Goal: Information Seeking & Learning: Learn about a topic

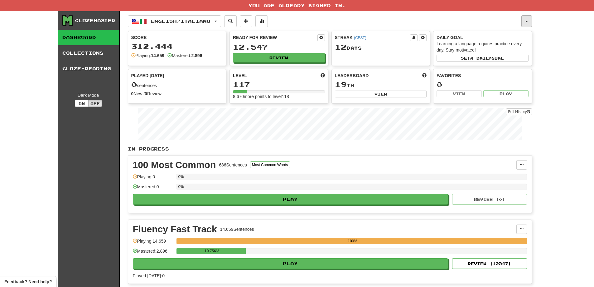
click at [525, 23] on button "button" at bounding box center [527, 21] width 11 height 12
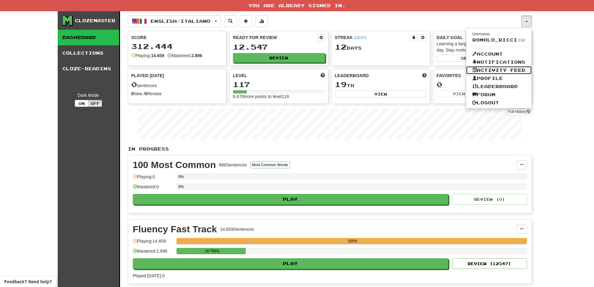
click at [502, 67] on link "Activity Feed" at bounding box center [499, 70] width 66 height 8
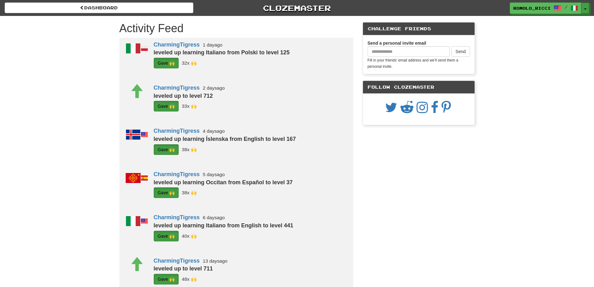
drag, startPoint x: 0, startPoint y: 0, endPoint x: 540, endPoint y: 69, distance: 544.4
click at [585, 6] on button "Toggle Dropdown" at bounding box center [585, 7] width 8 height 11
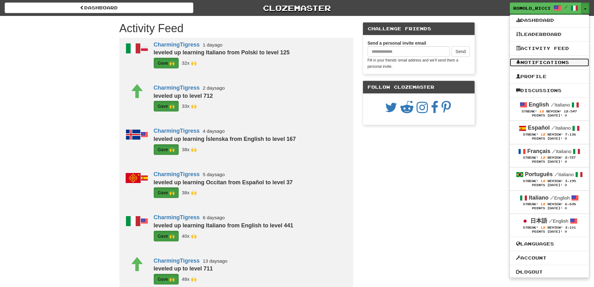
click at [539, 64] on link "Notifications" at bounding box center [549, 62] width 79 height 8
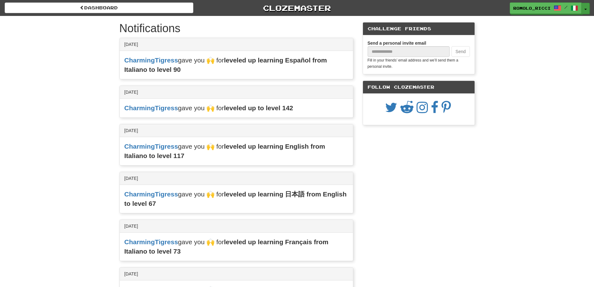
click at [585, 6] on button "Toggle Dropdown" at bounding box center [586, 8] width 8 height 11
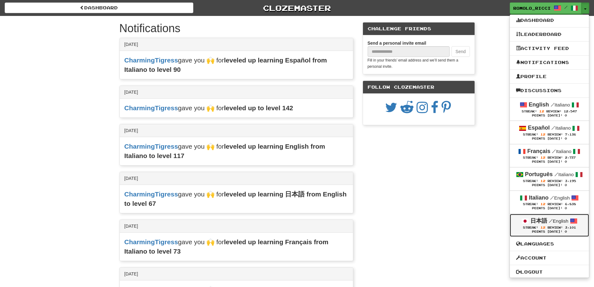
click at [545, 221] on strong "日本語" at bounding box center [539, 220] width 17 height 6
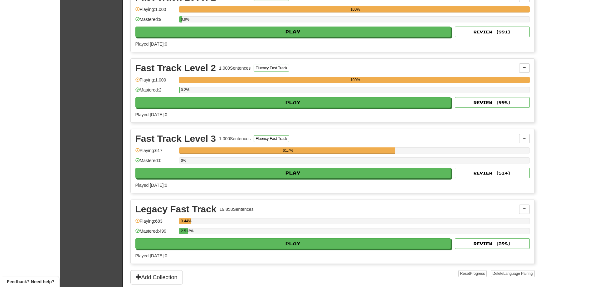
scroll to position [125, 0]
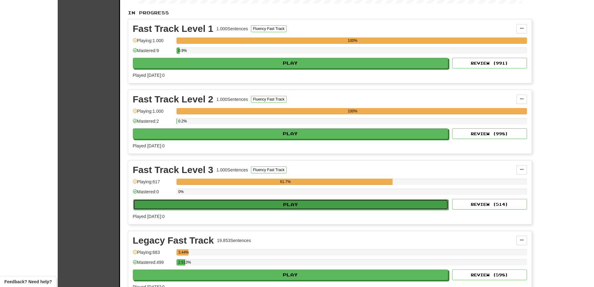
click at [305, 200] on button "Play" at bounding box center [291, 204] width 316 height 11
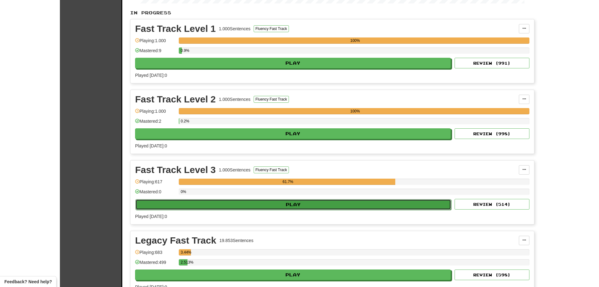
select select "**"
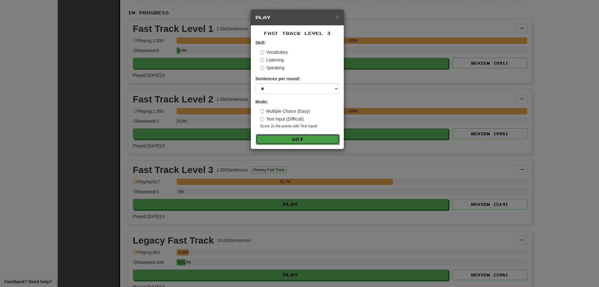
click at [299, 134] on button "Go" at bounding box center [298, 139] width 84 height 11
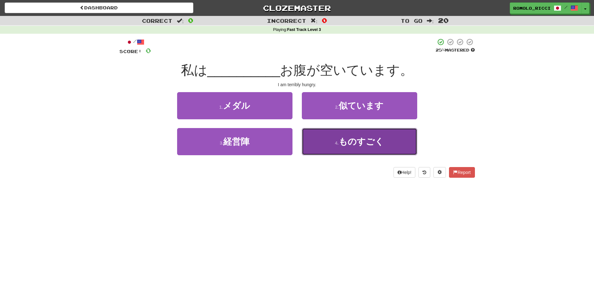
click at [372, 149] on button "4 . ものすごく" at bounding box center [359, 141] width 115 height 27
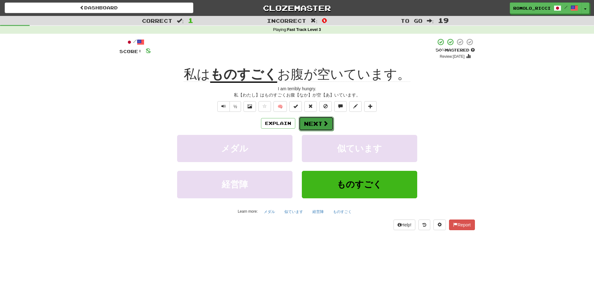
click at [314, 125] on button "Next" at bounding box center [316, 123] width 35 height 14
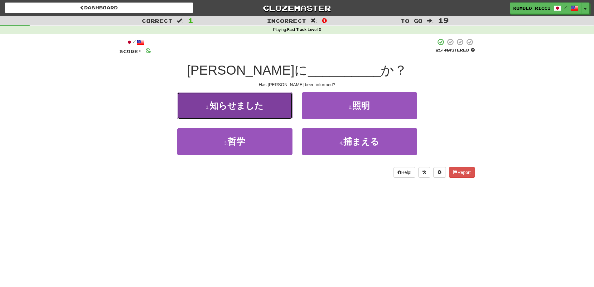
click at [250, 109] on span "知らせました" at bounding box center [237, 106] width 54 height 10
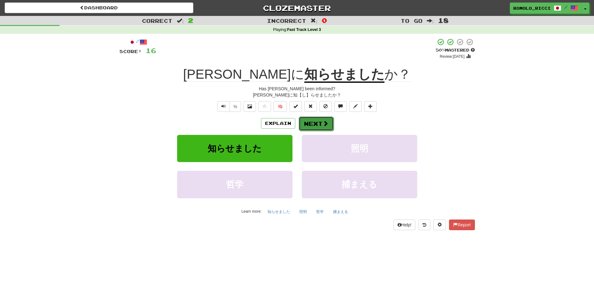
click at [321, 123] on button "Next" at bounding box center [316, 123] width 35 height 14
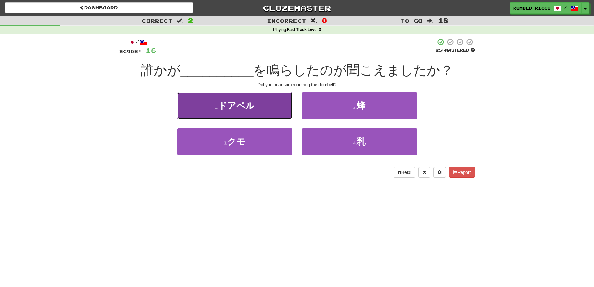
click at [250, 101] on span "ドアベル" at bounding box center [236, 106] width 36 height 10
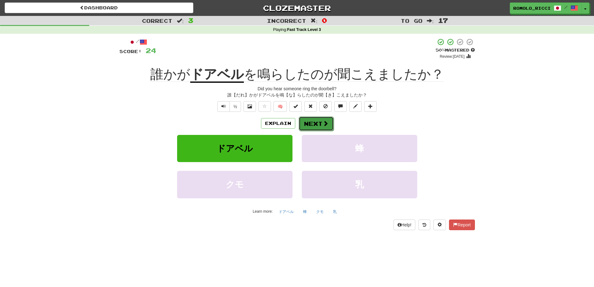
click at [309, 121] on button "Next" at bounding box center [316, 123] width 35 height 14
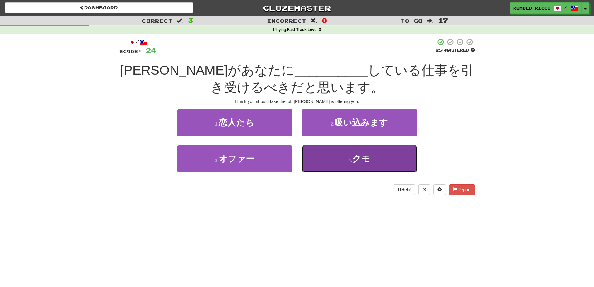
click at [354, 163] on span "クモ" at bounding box center [361, 159] width 18 height 10
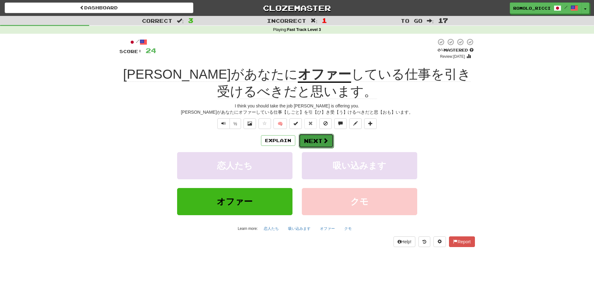
click at [314, 137] on button "Next" at bounding box center [316, 141] width 35 height 14
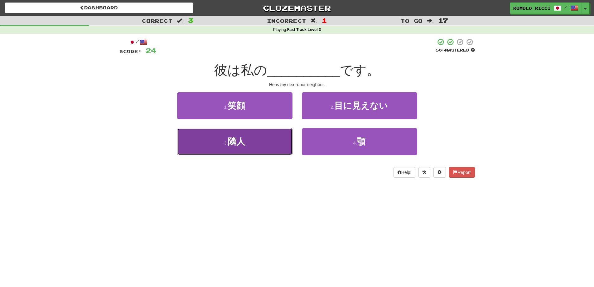
click at [257, 138] on button "3 . 隣人" at bounding box center [234, 141] width 115 height 27
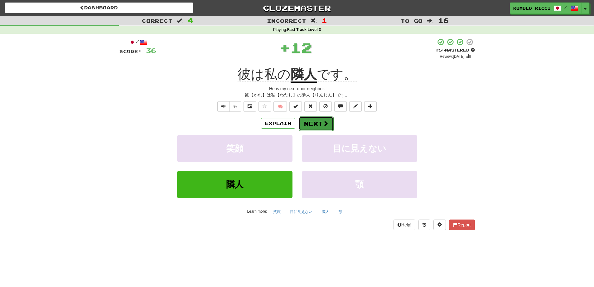
click at [317, 120] on button "Next" at bounding box center [316, 123] width 35 height 14
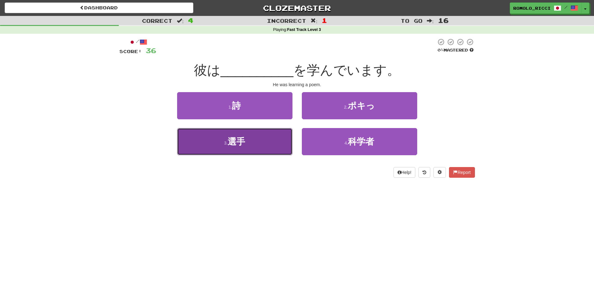
click at [262, 144] on button "3 . 選手" at bounding box center [234, 141] width 115 height 27
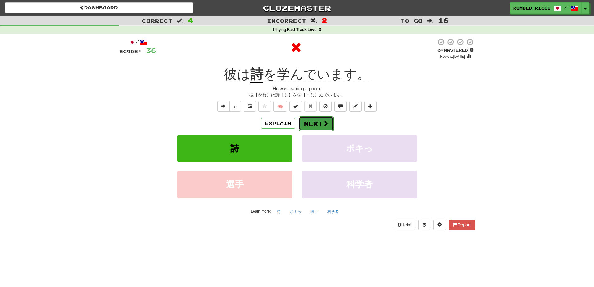
click at [320, 119] on button "Next" at bounding box center [316, 123] width 35 height 14
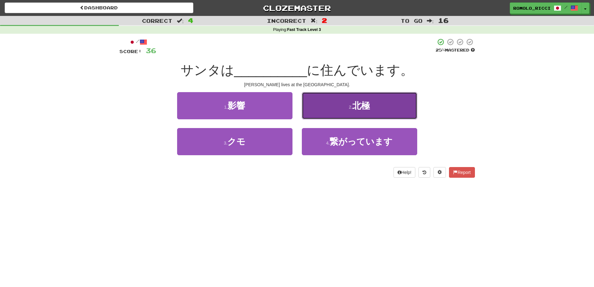
click at [332, 105] on button "2 . 北極" at bounding box center [359, 105] width 115 height 27
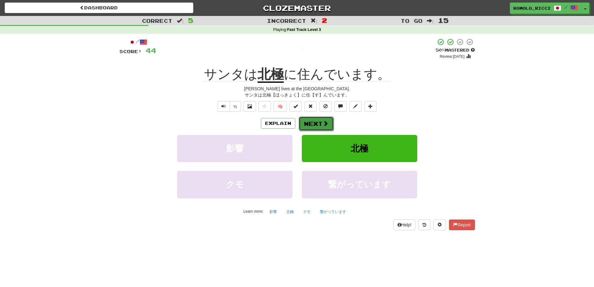
click at [306, 120] on button "Next" at bounding box center [316, 123] width 35 height 14
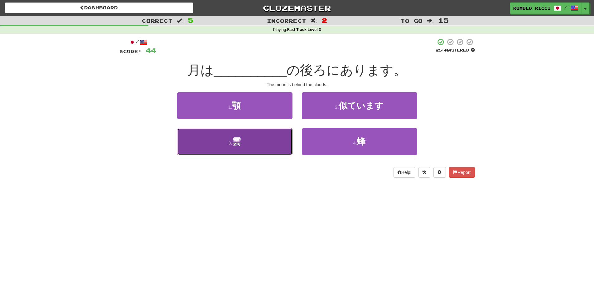
click at [261, 139] on button "3 . 雲" at bounding box center [234, 141] width 115 height 27
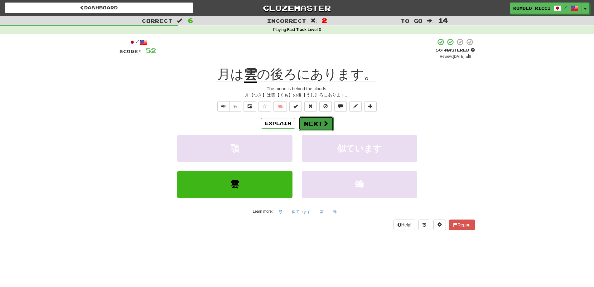
click at [314, 122] on button "Next" at bounding box center [316, 123] width 35 height 14
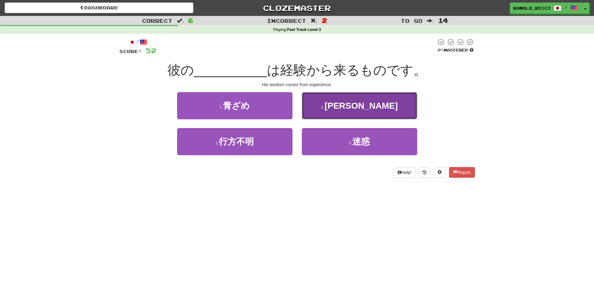
click at [336, 103] on button "2 . 知恵" at bounding box center [359, 105] width 115 height 27
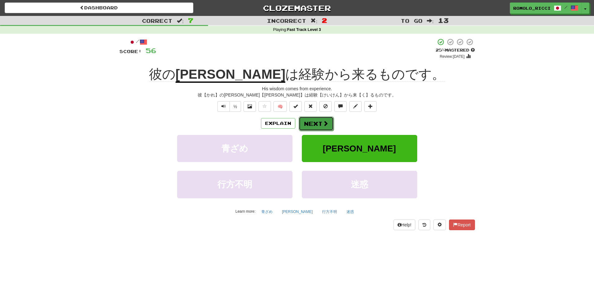
click at [316, 124] on button "Next" at bounding box center [316, 123] width 35 height 14
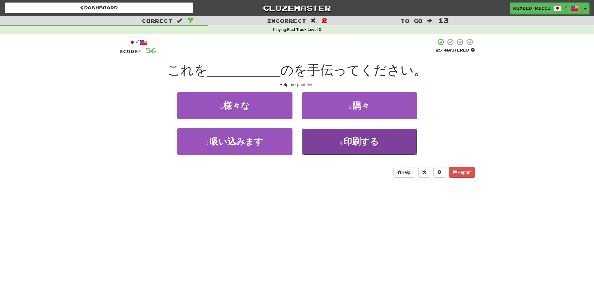
click at [377, 149] on button "4 . 印刷する" at bounding box center [359, 141] width 115 height 27
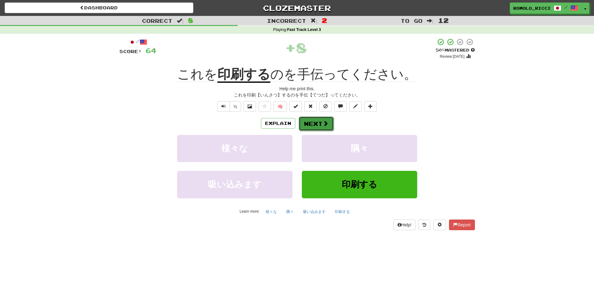
click at [317, 123] on button "Next" at bounding box center [316, 123] width 35 height 14
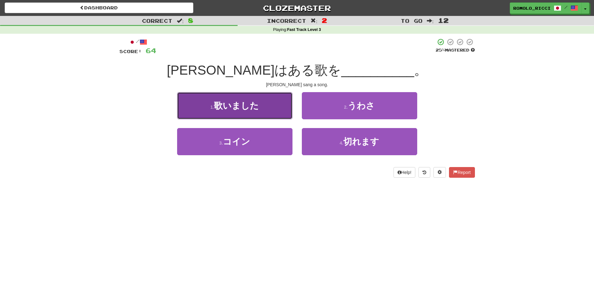
click at [268, 110] on button "1 . 歌いました" at bounding box center [234, 105] width 115 height 27
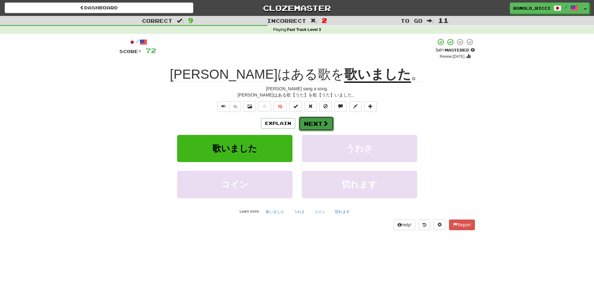
click at [321, 122] on button "Next" at bounding box center [316, 123] width 35 height 14
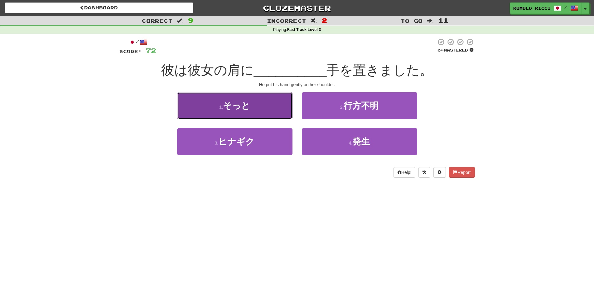
click at [272, 112] on button "1 . そっと" at bounding box center [234, 105] width 115 height 27
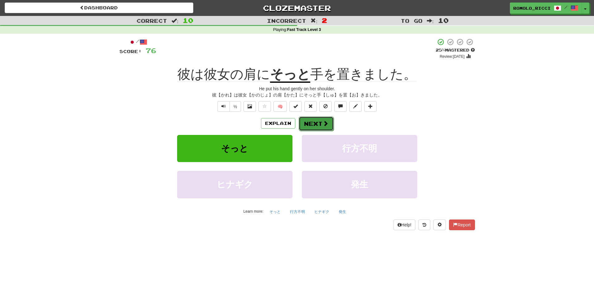
click at [316, 121] on button "Next" at bounding box center [316, 123] width 35 height 14
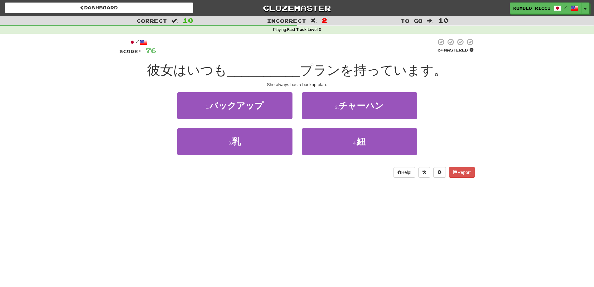
click at [293, 110] on div "1 . バックアップ" at bounding box center [235, 110] width 125 height 36
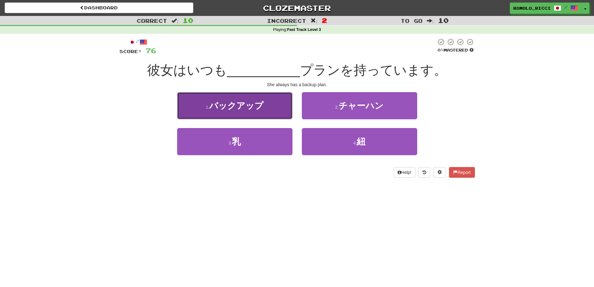
click at [284, 108] on button "1 . バックアップ" at bounding box center [234, 105] width 115 height 27
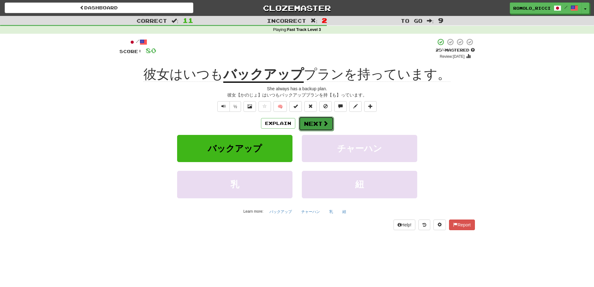
click at [310, 125] on button "Next" at bounding box center [316, 123] width 35 height 14
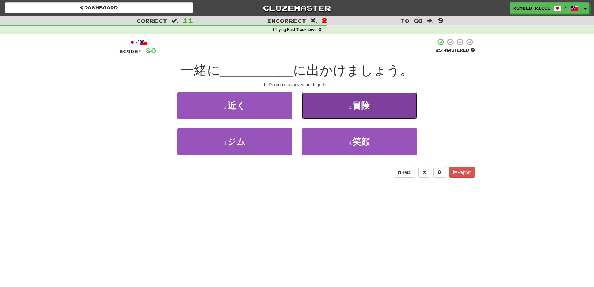
click at [348, 106] on button "2 . 冒険" at bounding box center [359, 105] width 115 height 27
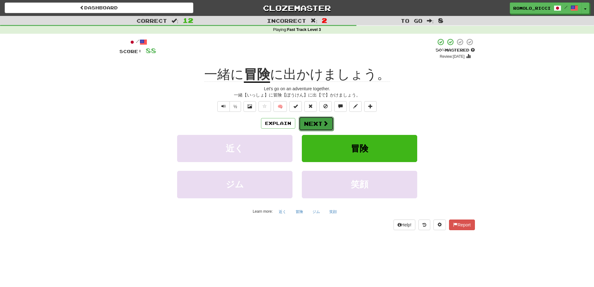
click at [314, 123] on button "Next" at bounding box center [316, 123] width 35 height 14
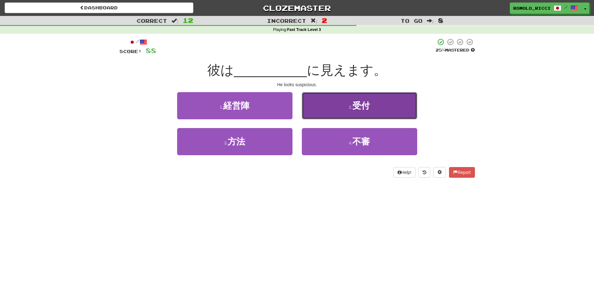
click at [331, 110] on button "2 . 受付" at bounding box center [359, 105] width 115 height 27
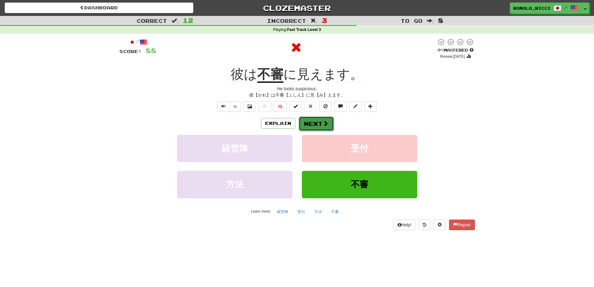
click at [317, 124] on button "Next" at bounding box center [316, 123] width 35 height 14
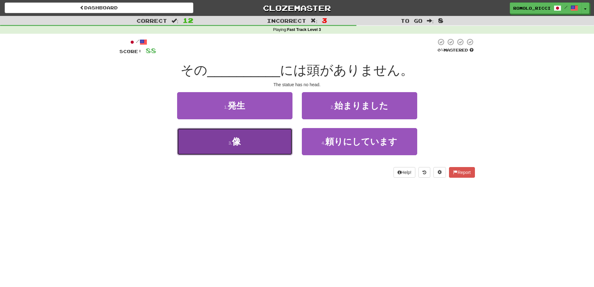
click at [259, 141] on button "3 . 像" at bounding box center [234, 141] width 115 height 27
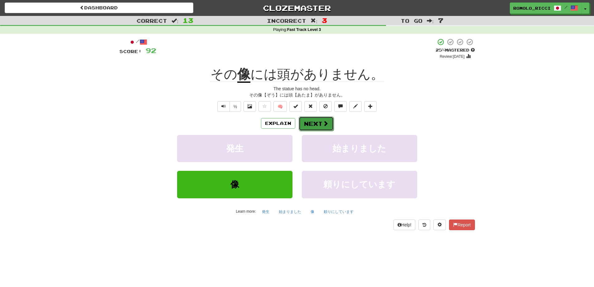
click at [308, 125] on button "Next" at bounding box center [316, 123] width 35 height 14
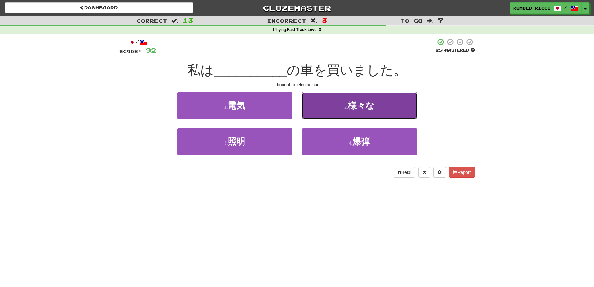
click at [342, 114] on button "2 . 様々な" at bounding box center [359, 105] width 115 height 27
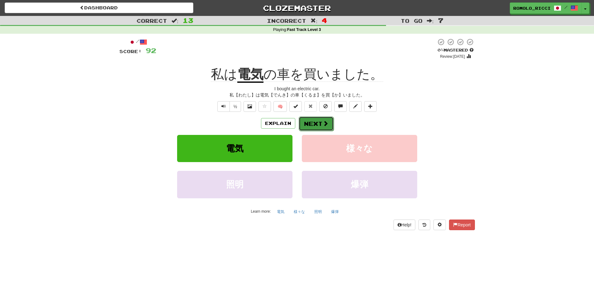
click at [317, 122] on button "Next" at bounding box center [316, 123] width 35 height 14
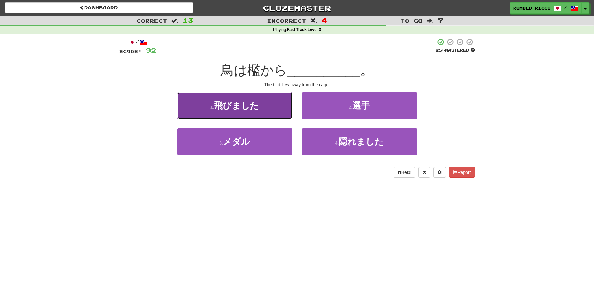
click at [265, 110] on button "1 . 飛びました" at bounding box center [234, 105] width 115 height 27
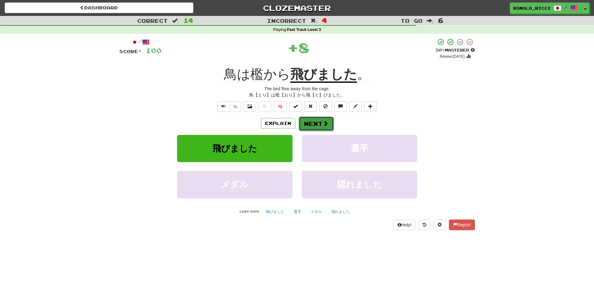
click at [323, 123] on span at bounding box center [326, 123] width 6 height 6
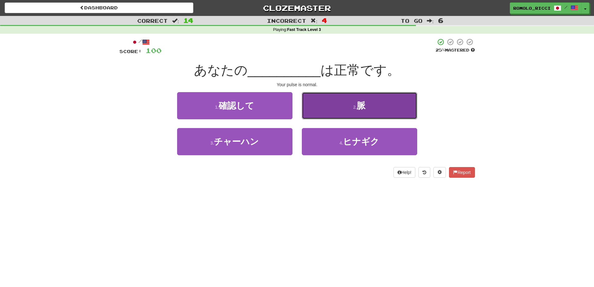
click at [372, 112] on button "2 . 脈" at bounding box center [359, 105] width 115 height 27
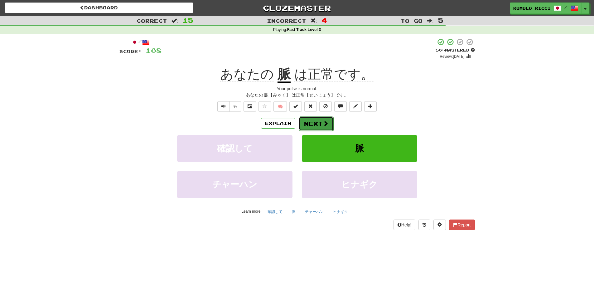
click at [321, 123] on button "Next" at bounding box center [316, 123] width 35 height 14
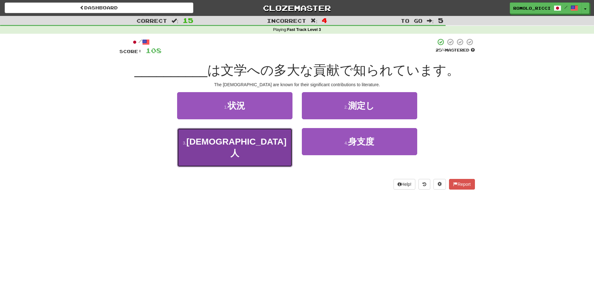
click at [267, 148] on button "3 . ロシア人" at bounding box center [234, 147] width 115 height 39
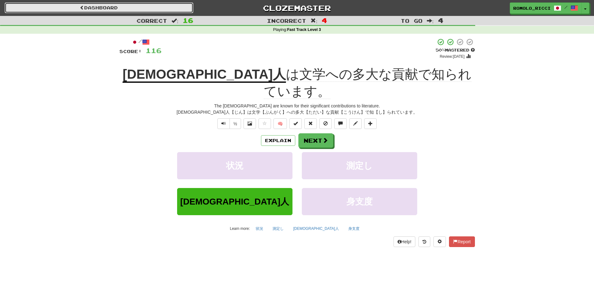
click at [180, 7] on link "Dashboard" at bounding box center [99, 7] width 189 height 11
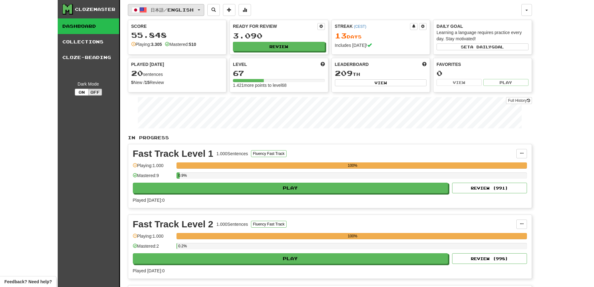
click at [204, 11] on button "日本語 / English" at bounding box center [166, 10] width 76 height 12
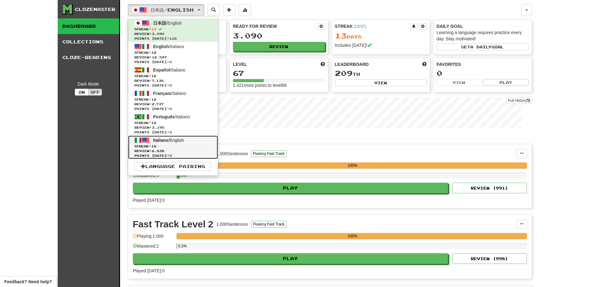
click at [163, 151] on span "Review: 6.838" at bounding box center [172, 150] width 77 height 5
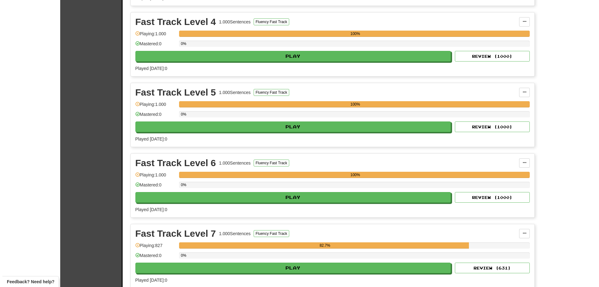
scroll to position [468, 0]
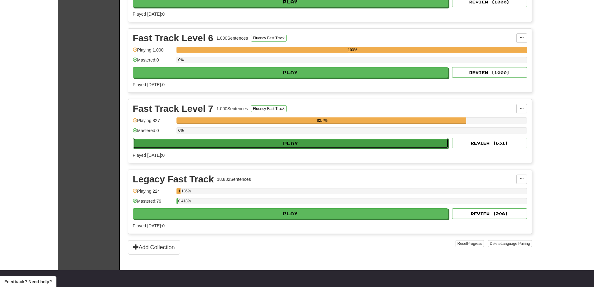
click at [314, 140] on button "Play" at bounding box center [291, 143] width 316 height 11
select select "**"
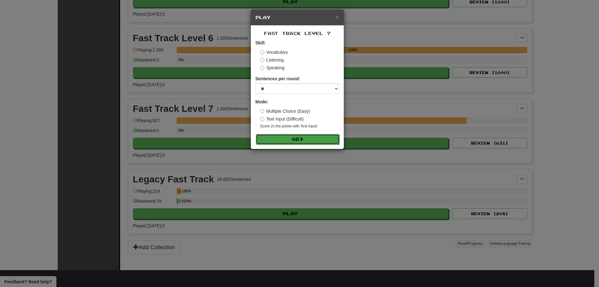
click at [311, 137] on button "Go" at bounding box center [298, 139] width 84 height 11
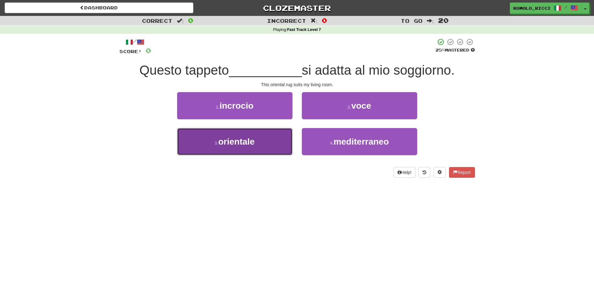
click at [276, 138] on button "3 . orientale" at bounding box center [234, 141] width 115 height 27
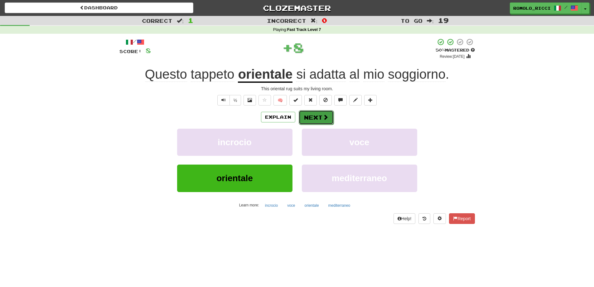
click at [316, 113] on button "Next" at bounding box center [316, 117] width 35 height 14
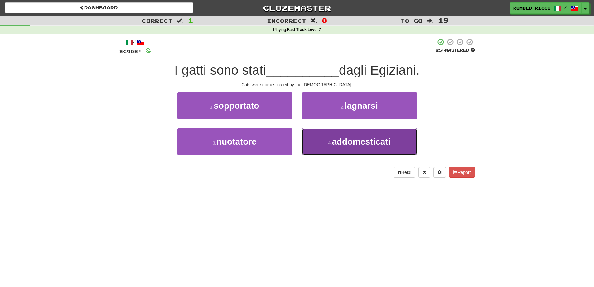
click at [338, 136] on button "4 . addomesticati" at bounding box center [359, 141] width 115 height 27
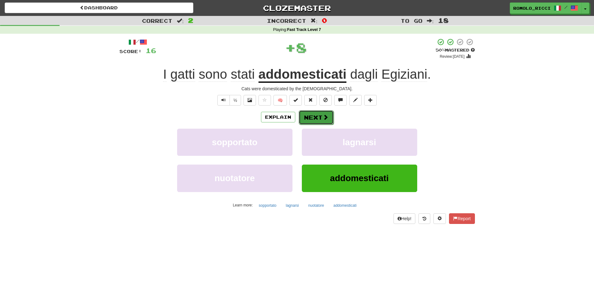
click at [320, 115] on button "Next" at bounding box center [316, 117] width 35 height 14
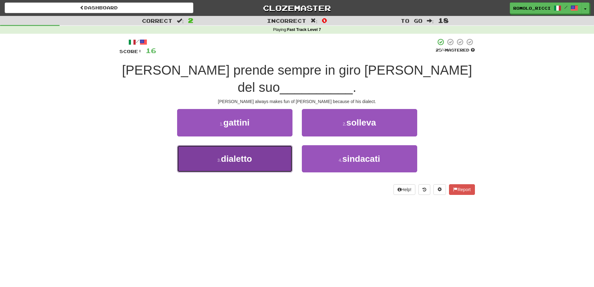
drag, startPoint x: 280, startPoint y: 151, endPoint x: 302, endPoint y: 138, distance: 25.5
click at [280, 151] on button "3 . dialetto" at bounding box center [234, 158] width 115 height 27
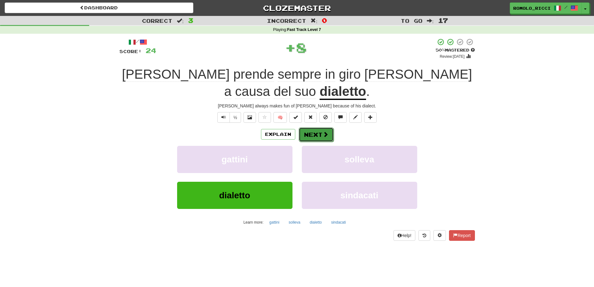
click at [324, 127] on button "Next" at bounding box center [316, 134] width 35 height 14
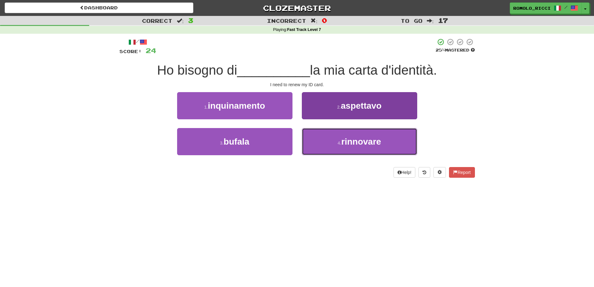
drag, startPoint x: 348, startPoint y: 146, endPoint x: 343, endPoint y: 137, distance: 10.5
click at [347, 143] on span "rinnovare" at bounding box center [362, 142] width 40 height 10
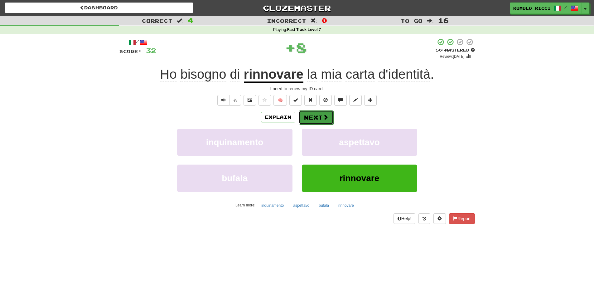
click at [318, 119] on button "Next" at bounding box center [316, 117] width 35 height 14
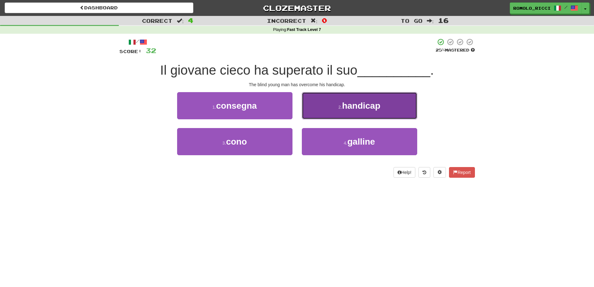
click at [340, 105] on small "2 ." at bounding box center [340, 107] width 4 height 5
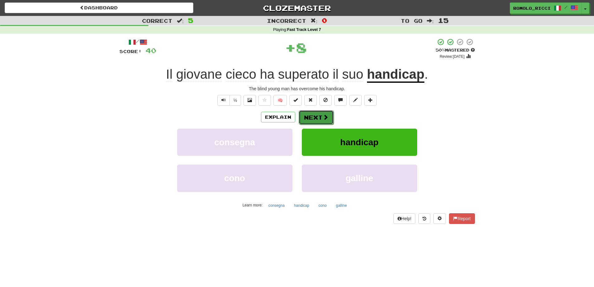
click at [321, 112] on button "Next" at bounding box center [316, 117] width 35 height 14
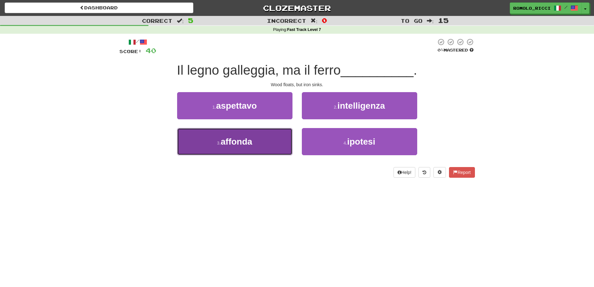
click at [271, 142] on button "3 . affonda" at bounding box center [234, 141] width 115 height 27
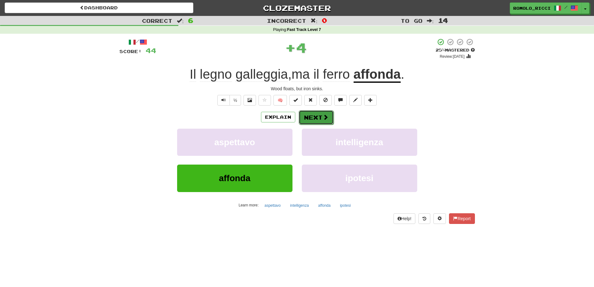
click at [313, 115] on button "Next" at bounding box center [316, 117] width 35 height 14
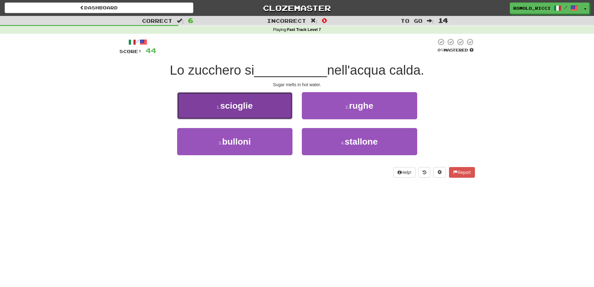
click at [268, 105] on button "1 . scioglie" at bounding box center [234, 105] width 115 height 27
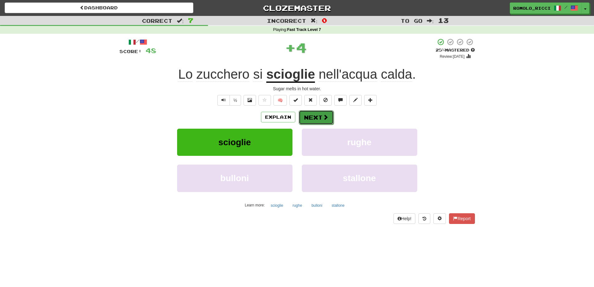
click at [318, 117] on button "Next" at bounding box center [316, 117] width 35 height 14
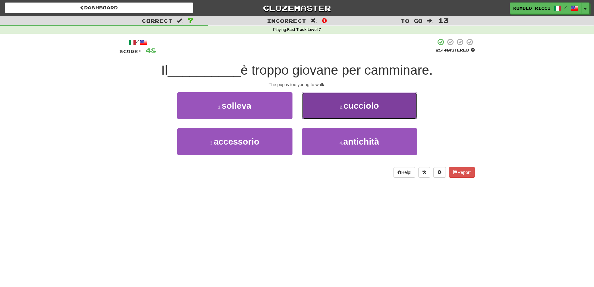
click at [340, 107] on small "2 ." at bounding box center [342, 107] width 4 height 5
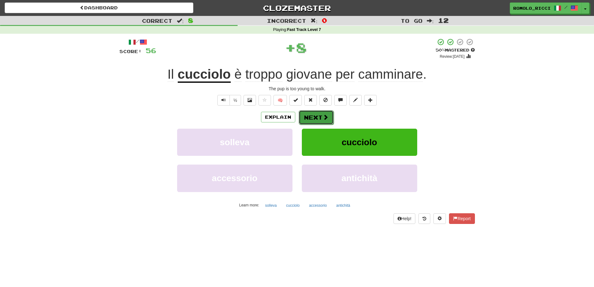
click at [312, 120] on button "Next" at bounding box center [316, 117] width 35 height 14
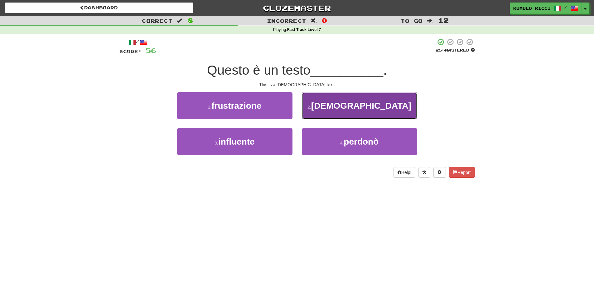
click at [347, 111] on button "2 . biblico" at bounding box center [359, 105] width 115 height 27
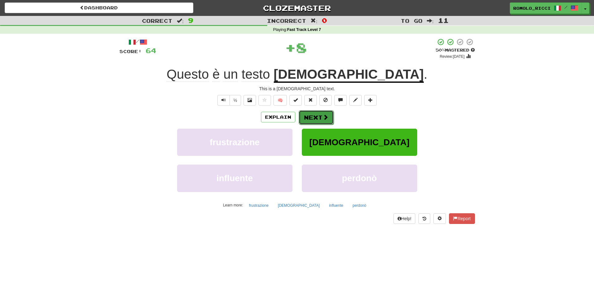
click at [312, 115] on button "Next" at bounding box center [316, 117] width 35 height 14
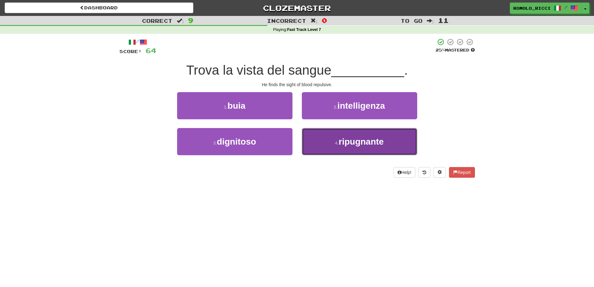
click at [338, 136] on button "4 . ripugnante" at bounding box center [359, 141] width 115 height 27
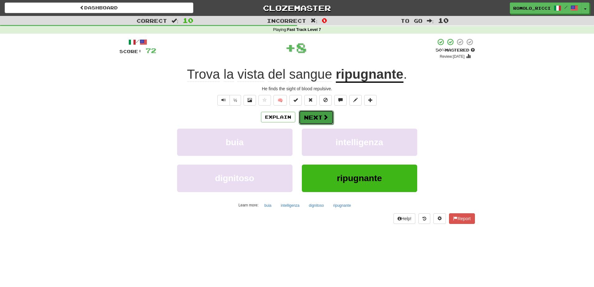
click at [323, 117] on span at bounding box center [326, 117] width 6 height 6
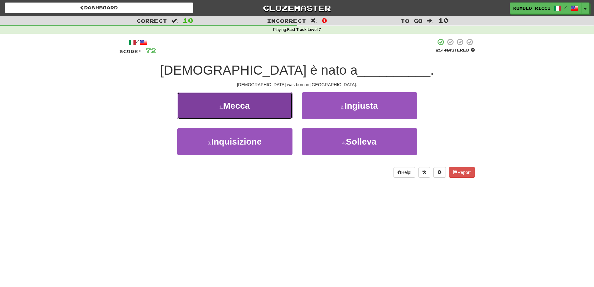
click at [284, 117] on button "1 . Mecca" at bounding box center [234, 105] width 115 height 27
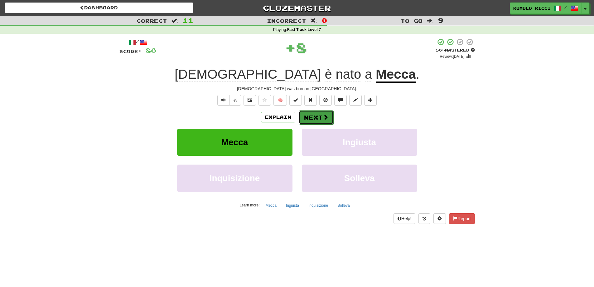
click at [318, 120] on button "Next" at bounding box center [316, 117] width 35 height 14
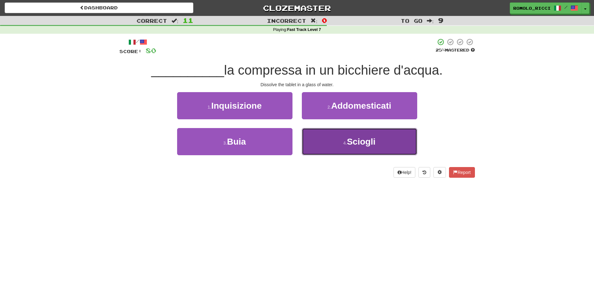
click at [335, 145] on button "4 . Sciogli" at bounding box center [359, 141] width 115 height 27
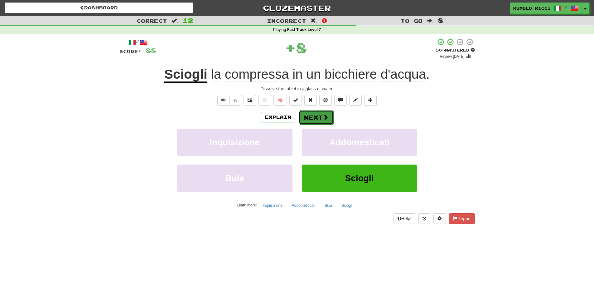
click at [320, 119] on button "Next" at bounding box center [316, 117] width 35 height 14
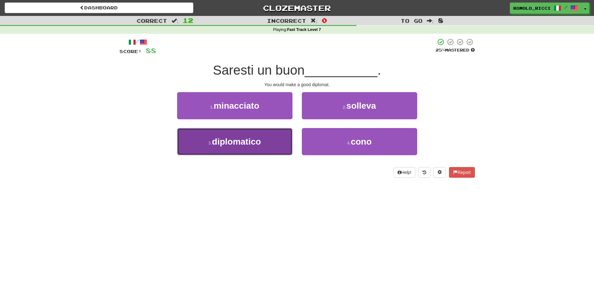
click at [281, 142] on button "3 . diplomatico" at bounding box center [234, 141] width 115 height 27
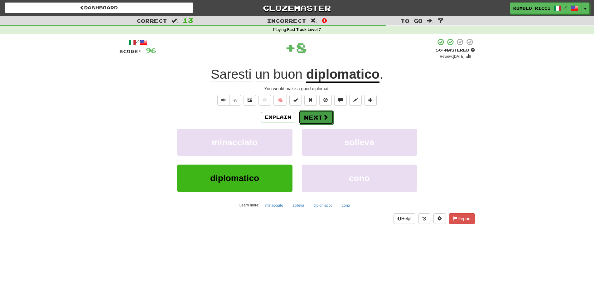
click at [315, 117] on button "Next" at bounding box center [316, 117] width 35 height 14
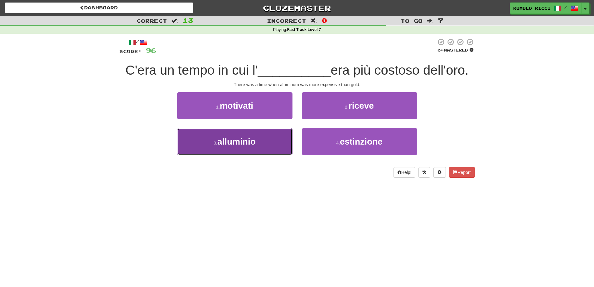
click at [281, 143] on button "3 . alluminio" at bounding box center [234, 141] width 115 height 27
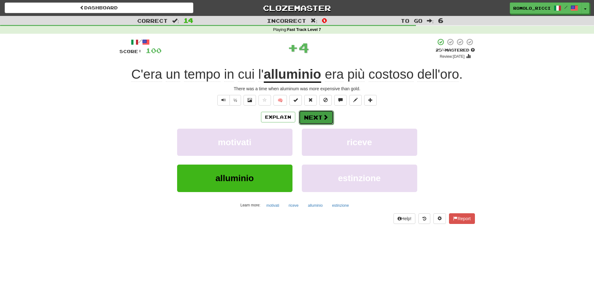
click at [322, 122] on button "Next" at bounding box center [316, 117] width 35 height 14
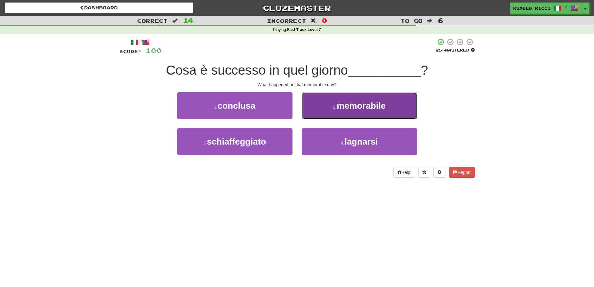
click at [341, 101] on span "memorabile" at bounding box center [361, 106] width 49 height 10
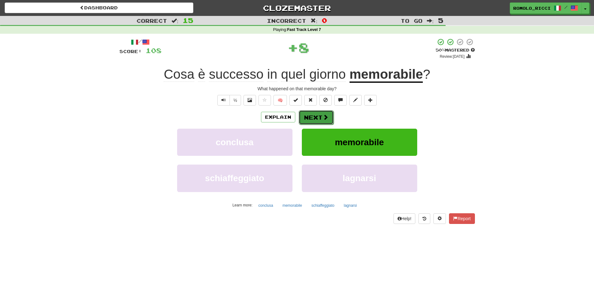
click at [308, 121] on button "Next" at bounding box center [316, 117] width 35 height 14
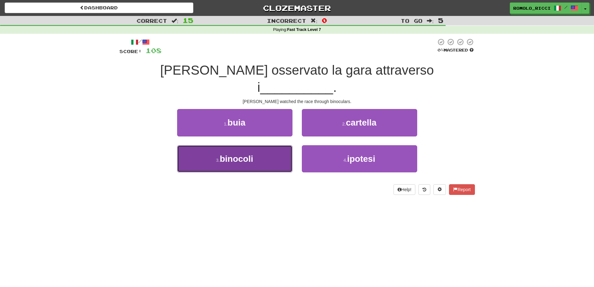
click at [258, 145] on button "3 . binocoli" at bounding box center [234, 158] width 115 height 27
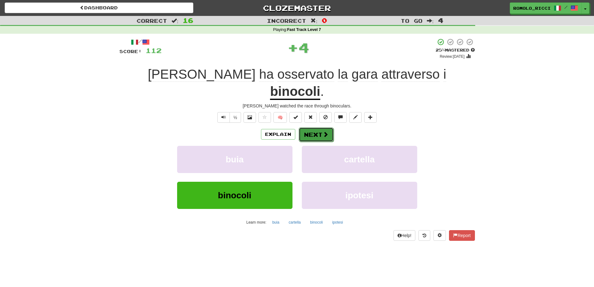
click at [315, 127] on button "Next" at bounding box center [316, 134] width 35 height 14
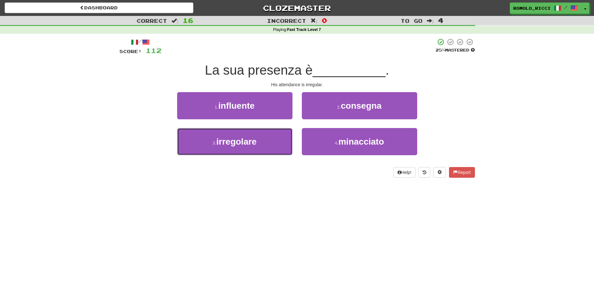
drag, startPoint x: 272, startPoint y: 140, endPoint x: 274, endPoint y: 127, distance: 13.2
click at [271, 139] on button "3 . irregolare" at bounding box center [234, 141] width 115 height 27
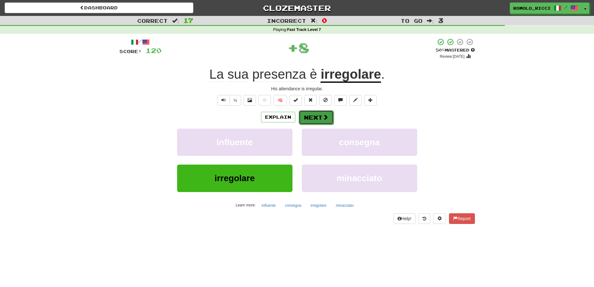
click at [309, 118] on button "Next" at bounding box center [316, 117] width 35 height 14
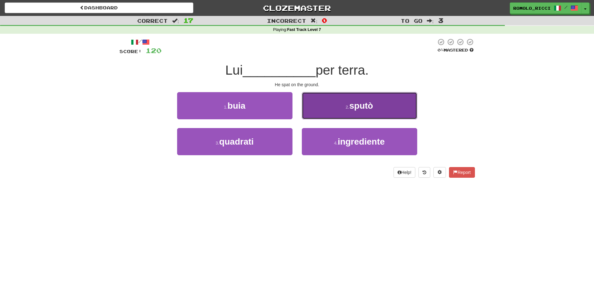
click at [343, 105] on button "2 . sputò" at bounding box center [359, 105] width 115 height 27
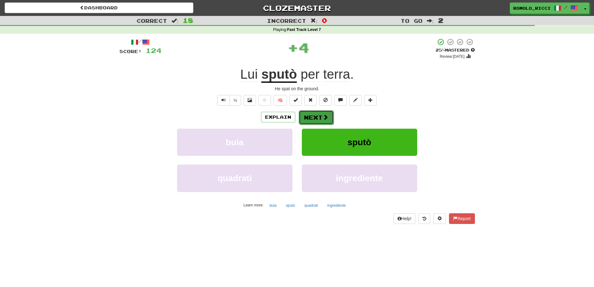
click at [318, 113] on button "Next" at bounding box center [316, 117] width 35 height 14
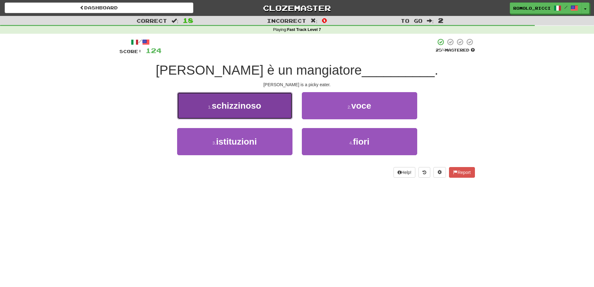
click at [271, 112] on button "1 . schizzinoso" at bounding box center [234, 105] width 115 height 27
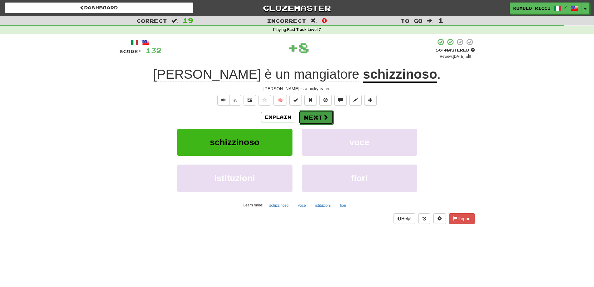
click at [322, 112] on button "Next" at bounding box center [316, 117] width 35 height 14
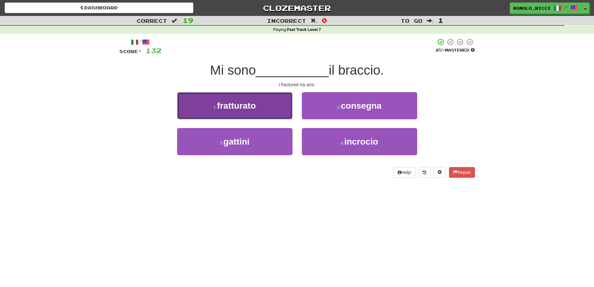
click at [277, 110] on button "1 . fratturato" at bounding box center [234, 105] width 115 height 27
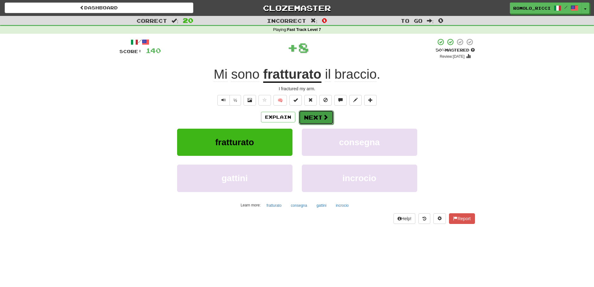
click at [315, 115] on button "Next" at bounding box center [316, 117] width 35 height 14
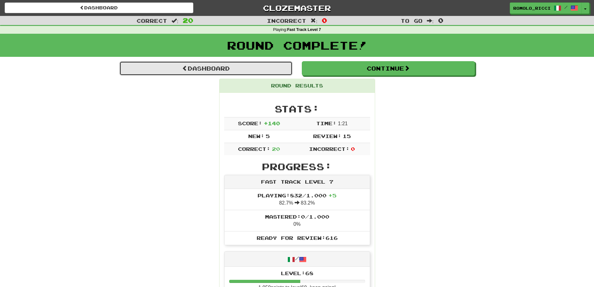
click at [260, 74] on link "Dashboard" at bounding box center [205, 68] width 173 height 14
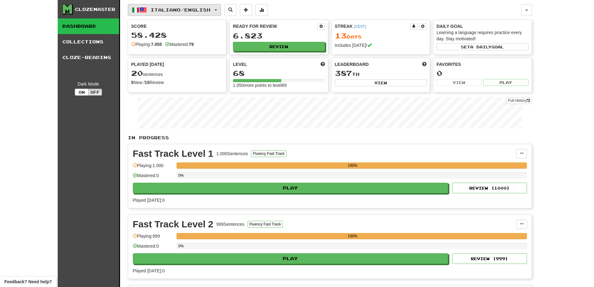
click at [219, 11] on button "Italiano / English" at bounding box center [174, 10] width 93 height 12
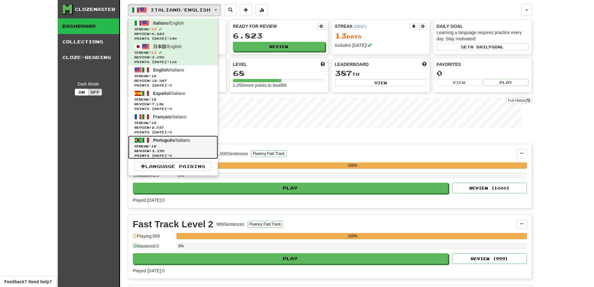
click at [187, 143] on link "Português / Italiano Streak: 12 Review: 3.195 Points [DATE]: 0" at bounding box center [173, 146] width 90 height 23
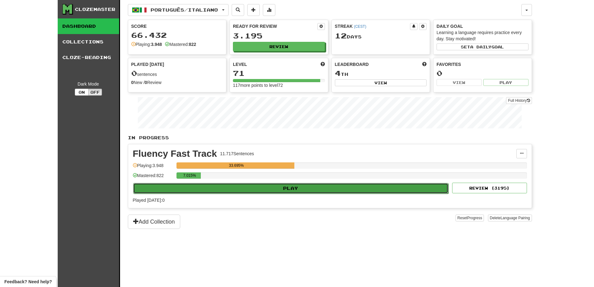
click at [299, 190] on button "Play" at bounding box center [291, 188] width 316 height 11
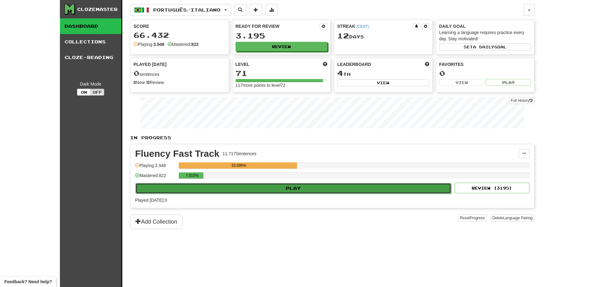
select select "**"
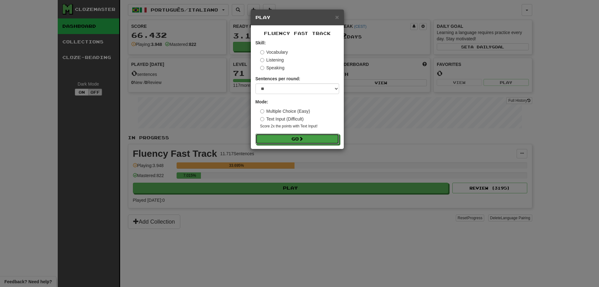
click at [290, 135] on button "Go" at bounding box center [297, 139] width 84 height 11
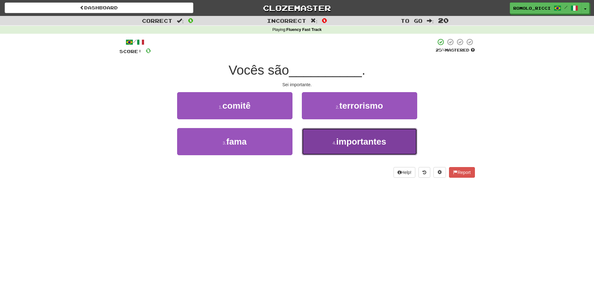
click at [325, 138] on button "4 . importantes" at bounding box center [359, 141] width 115 height 27
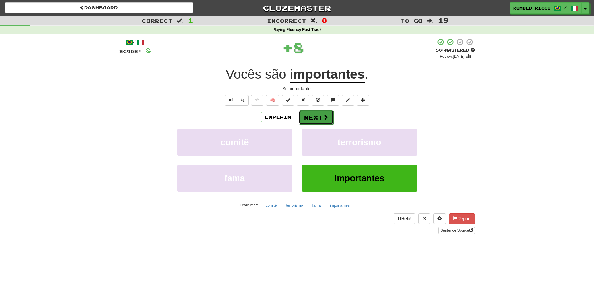
click at [318, 118] on button "Next" at bounding box center [316, 117] width 35 height 14
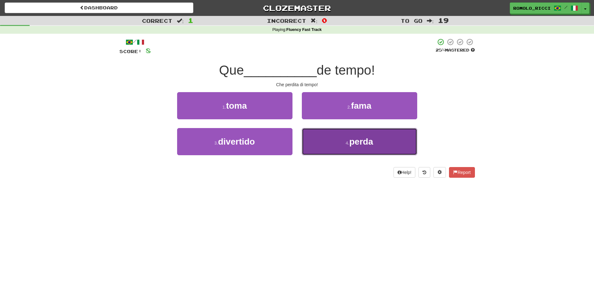
click at [327, 141] on button "4 . perda" at bounding box center [359, 141] width 115 height 27
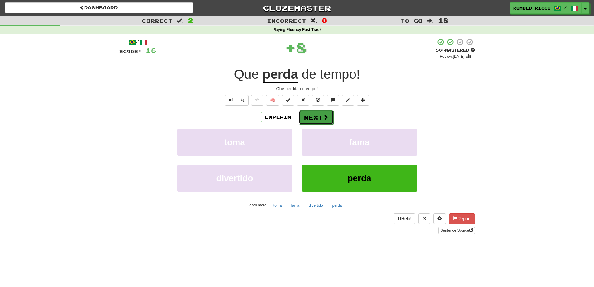
click at [316, 119] on button "Next" at bounding box center [316, 117] width 35 height 14
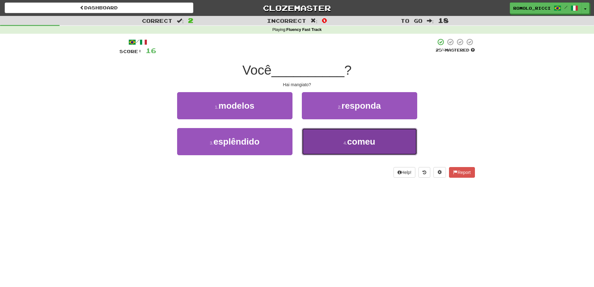
click at [335, 140] on button "4 . comeu" at bounding box center [359, 141] width 115 height 27
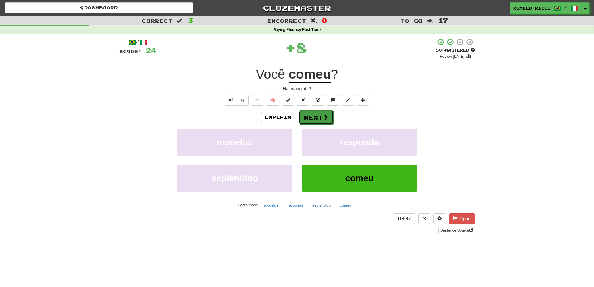
click at [323, 116] on span at bounding box center [326, 117] width 6 height 6
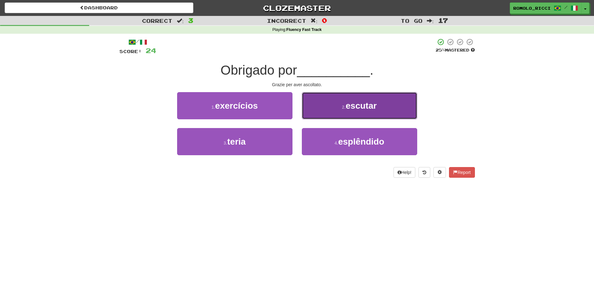
click at [338, 115] on button "2 . escutar" at bounding box center [359, 105] width 115 height 27
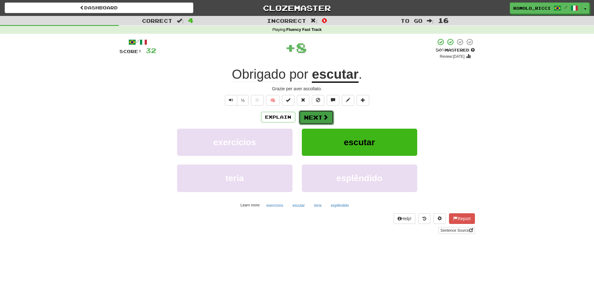
click at [316, 115] on button "Next" at bounding box center [316, 117] width 35 height 14
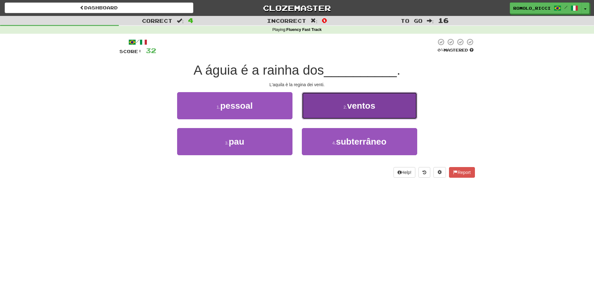
click at [343, 115] on button "2 . ventos" at bounding box center [359, 105] width 115 height 27
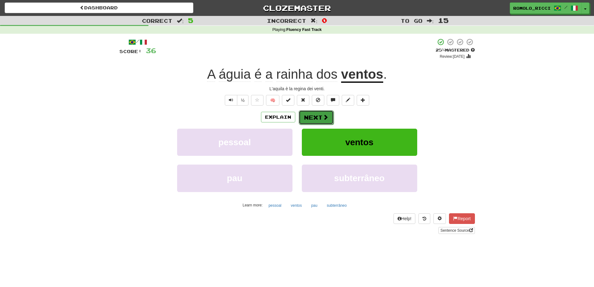
click at [319, 116] on button "Next" at bounding box center [316, 117] width 35 height 14
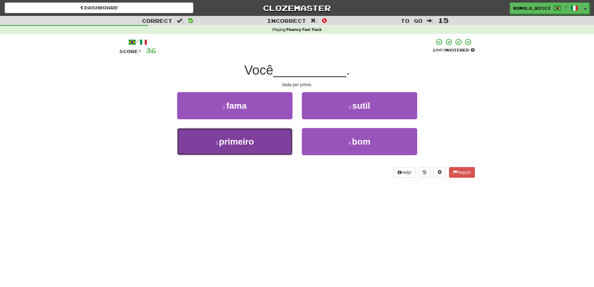
click at [287, 142] on button "3 . primeiro" at bounding box center [234, 141] width 115 height 27
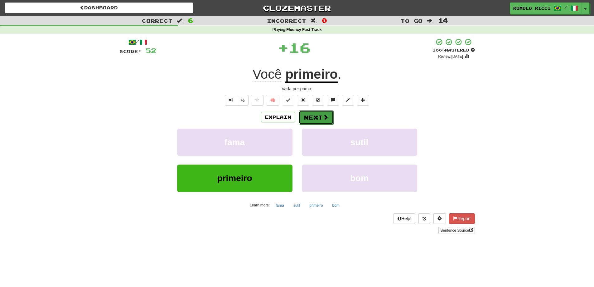
click at [318, 120] on button "Next" at bounding box center [316, 117] width 35 height 14
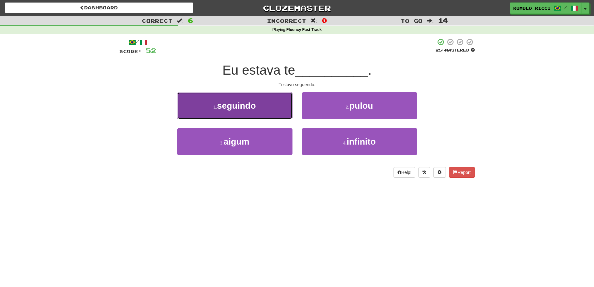
click at [256, 114] on button "1 . seguindo" at bounding box center [234, 105] width 115 height 27
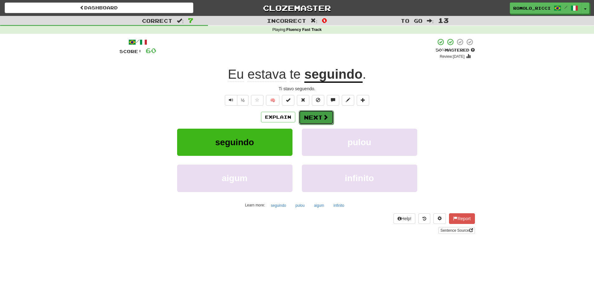
click at [323, 117] on span at bounding box center [326, 117] width 6 height 6
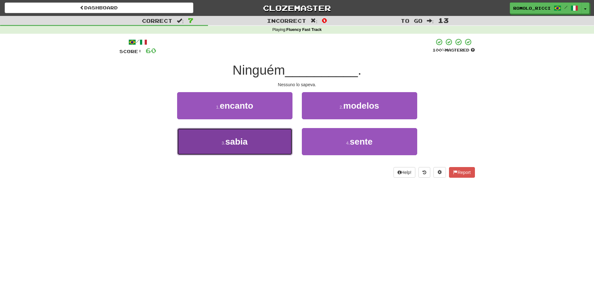
click at [264, 137] on button "3 . sabia" at bounding box center [234, 141] width 115 height 27
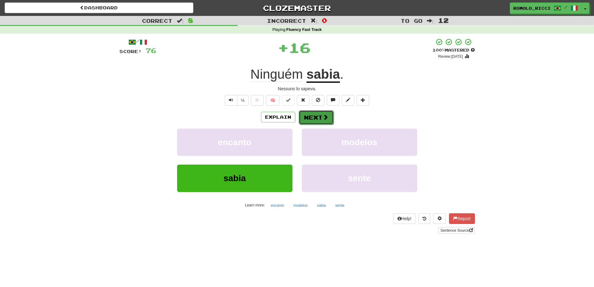
click at [306, 119] on button "Next" at bounding box center [316, 117] width 35 height 14
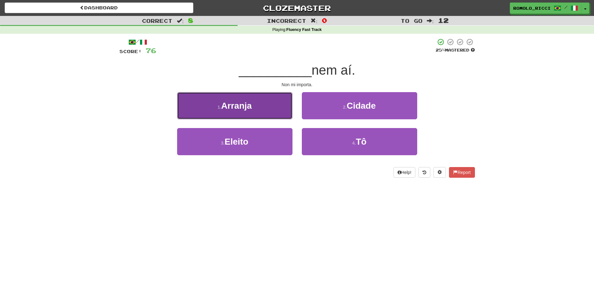
click at [261, 112] on button "1 . Arranja" at bounding box center [234, 105] width 115 height 27
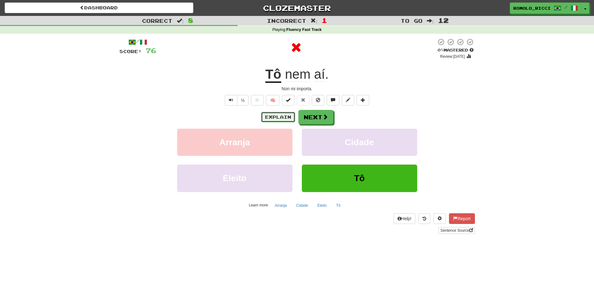
click at [275, 117] on button "Explain" at bounding box center [278, 117] width 34 height 11
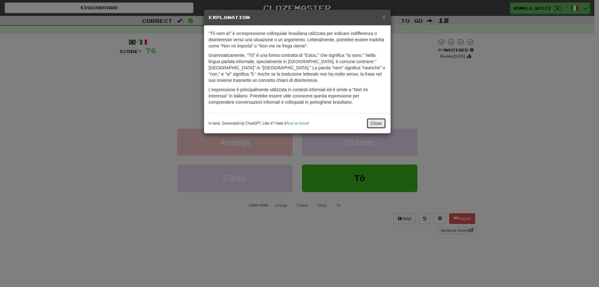
click at [376, 124] on button "Close" at bounding box center [376, 123] width 19 height 11
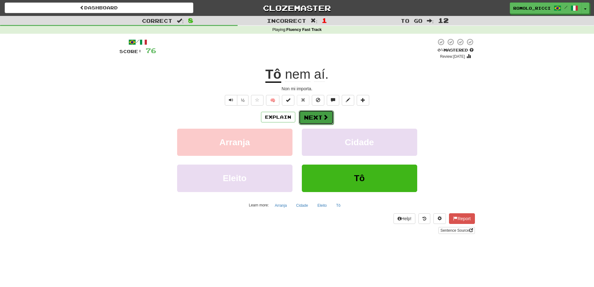
click at [322, 120] on button "Next" at bounding box center [316, 117] width 35 height 14
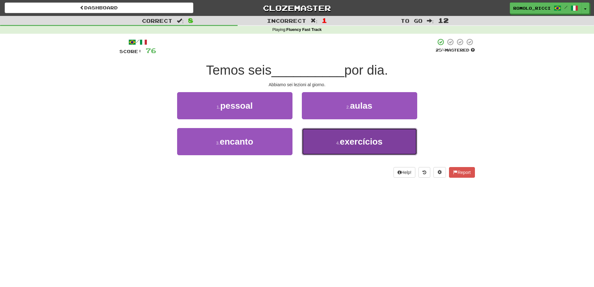
click at [346, 145] on span "exercícios" at bounding box center [361, 142] width 43 height 10
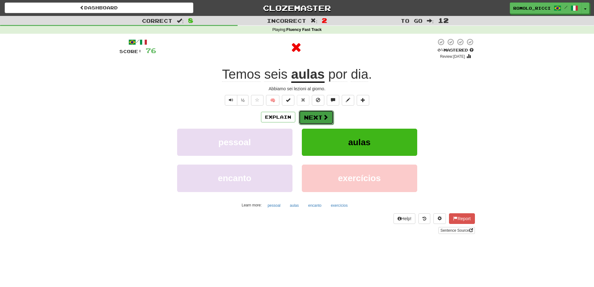
click at [319, 119] on button "Next" at bounding box center [316, 117] width 35 height 14
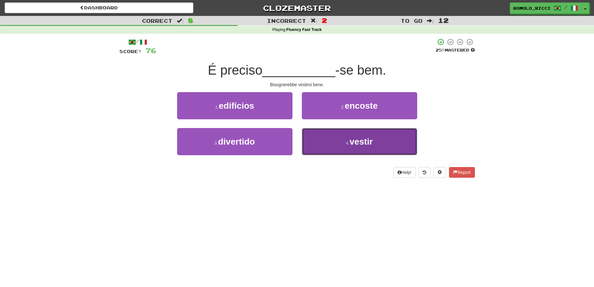
click at [330, 141] on button "4 . vestir" at bounding box center [359, 141] width 115 height 27
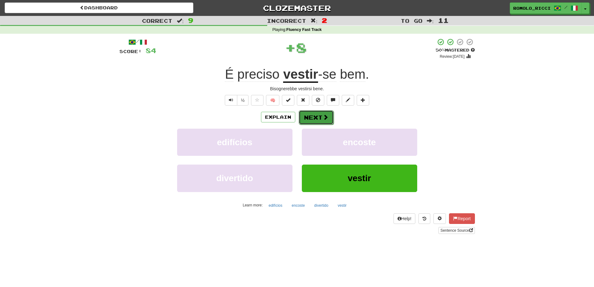
click at [323, 121] on button "Next" at bounding box center [316, 117] width 35 height 14
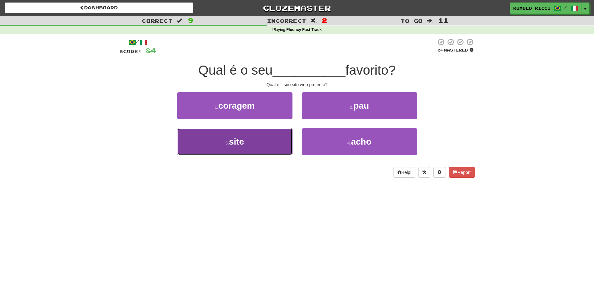
click at [279, 139] on button "3 . site" at bounding box center [234, 141] width 115 height 27
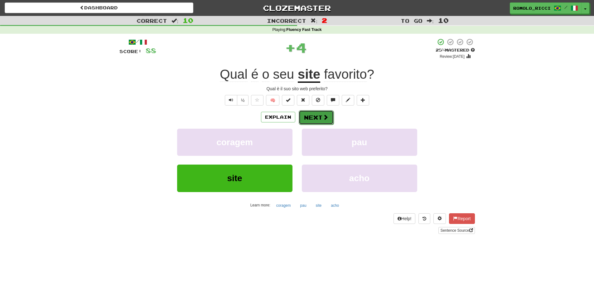
click at [323, 115] on span at bounding box center [326, 117] width 6 height 6
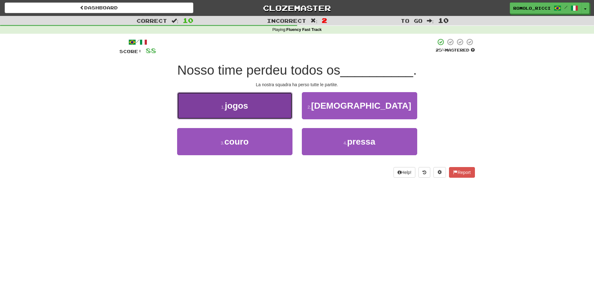
click at [281, 112] on button "1 . jogos" at bounding box center [234, 105] width 115 height 27
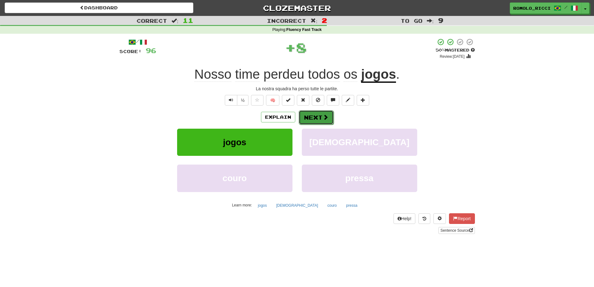
click at [319, 119] on button "Next" at bounding box center [316, 117] width 35 height 14
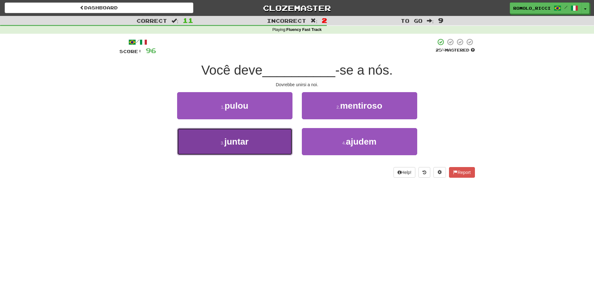
click at [283, 138] on button "3 . juntar" at bounding box center [234, 141] width 115 height 27
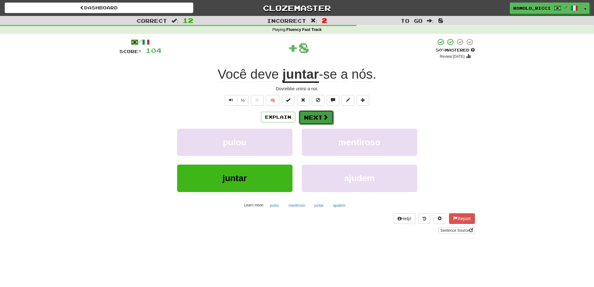
click at [324, 117] on span at bounding box center [326, 117] width 6 height 6
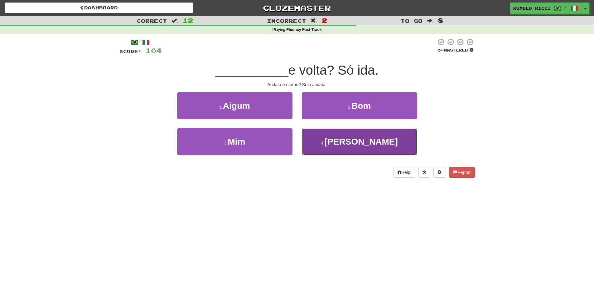
click at [348, 141] on button "4 . Ida" at bounding box center [359, 141] width 115 height 27
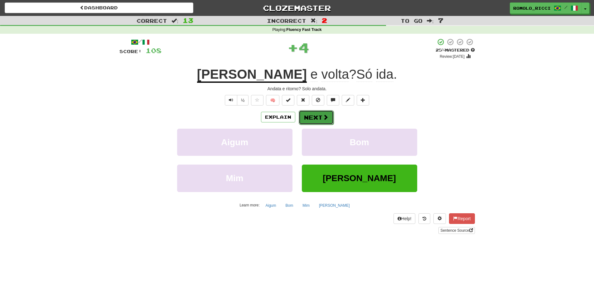
click at [323, 119] on span at bounding box center [326, 117] width 6 height 6
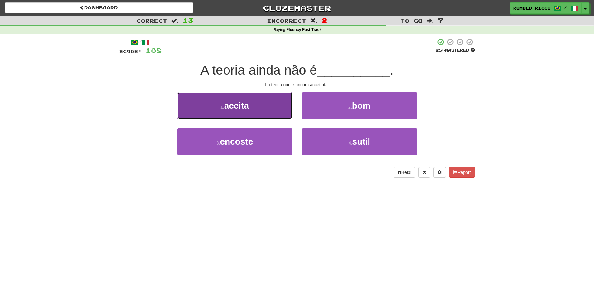
click at [273, 115] on button "1 . aceita" at bounding box center [234, 105] width 115 height 27
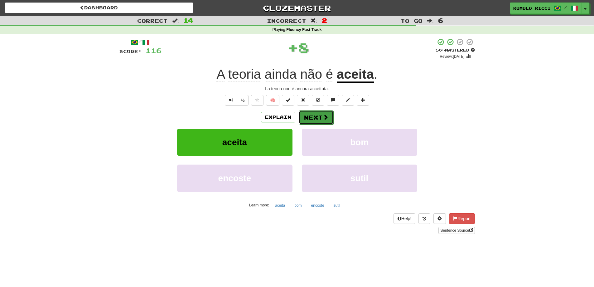
click at [327, 116] on span at bounding box center [326, 117] width 6 height 6
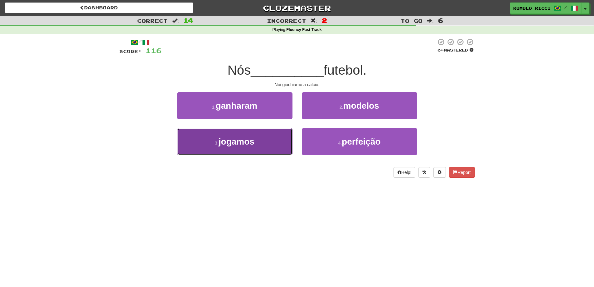
click at [284, 135] on button "3 . jogamos" at bounding box center [234, 141] width 115 height 27
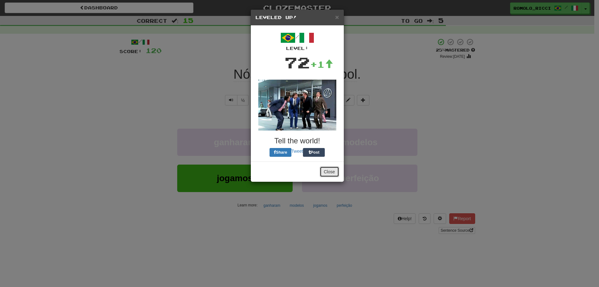
drag, startPoint x: 325, startPoint y: 173, endPoint x: 312, endPoint y: 172, distance: 13.1
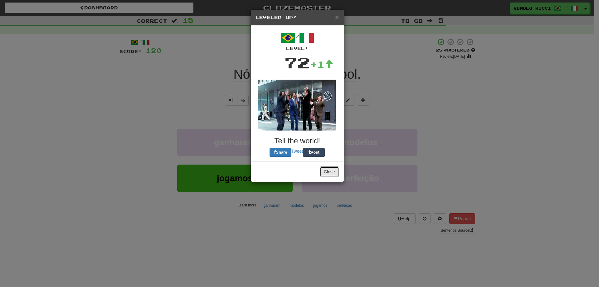
click at [325, 172] on button "Close" at bounding box center [329, 171] width 19 height 11
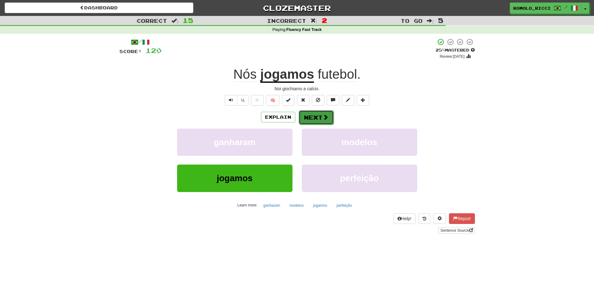
click at [318, 115] on button "Next" at bounding box center [316, 117] width 35 height 14
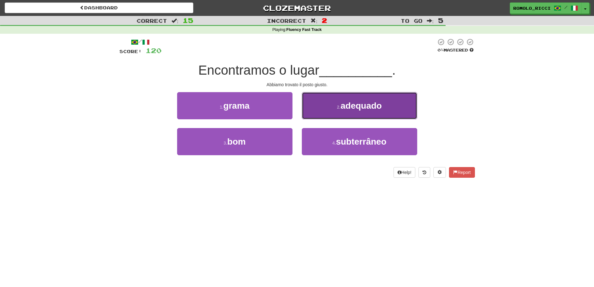
click at [339, 114] on button "2 . adequado" at bounding box center [359, 105] width 115 height 27
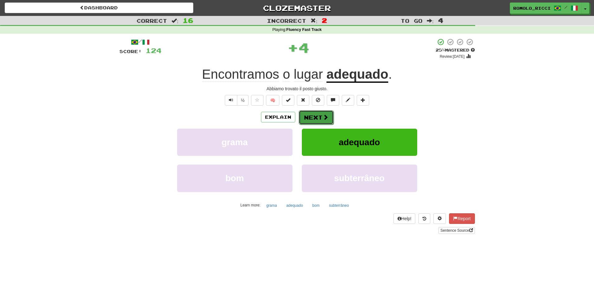
click at [323, 120] on span at bounding box center [326, 117] width 6 height 6
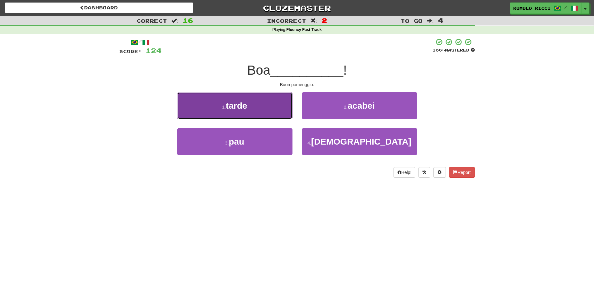
click at [275, 112] on button "1 . tarde" at bounding box center [234, 105] width 115 height 27
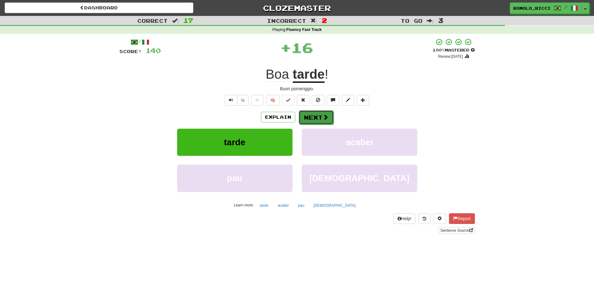
click at [315, 113] on button "Next" at bounding box center [316, 117] width 35 height 14
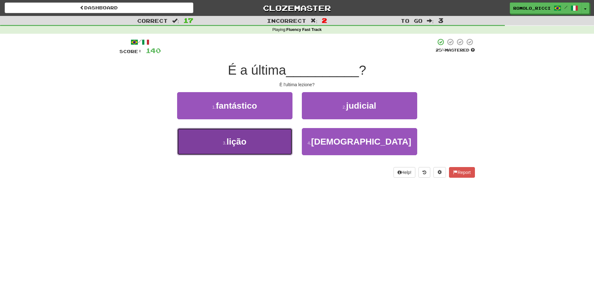
click at [277, 142] on button "3 . lição" at bounding box center [234, 141] width 115 height 27
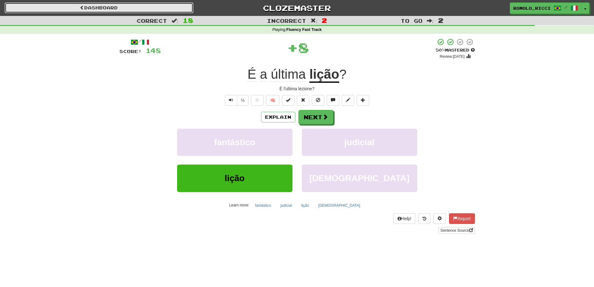
click at [175, 8] on link "Dashboard" at bounding box center [99, 7] width 189 height 11
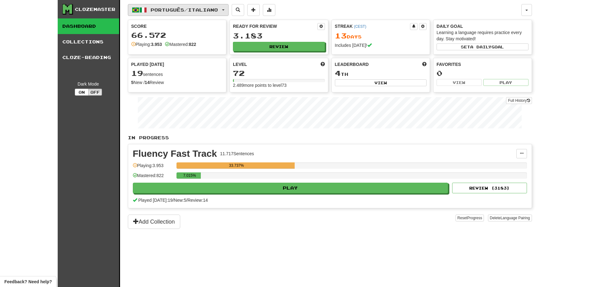
click at [225, 10] on span "button" at bounding box center [223, 9] width 2 height 1
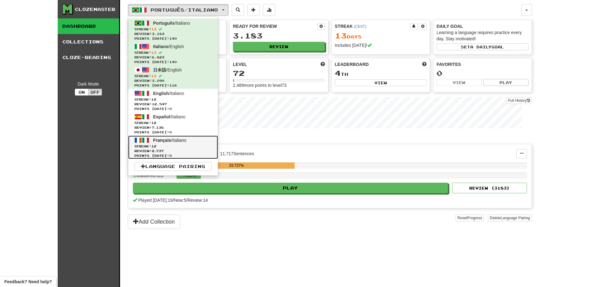
click at [181, 149] on span "Review: 2.737" at bounding box center [172, 150] width 77 height 5
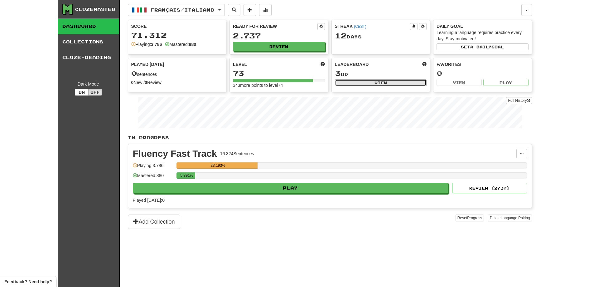
click at [363, 85] on button "View" at bounding box center [381, 82] width 92 height 7
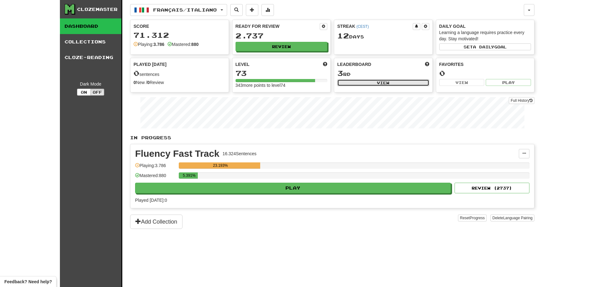
select select "**********"
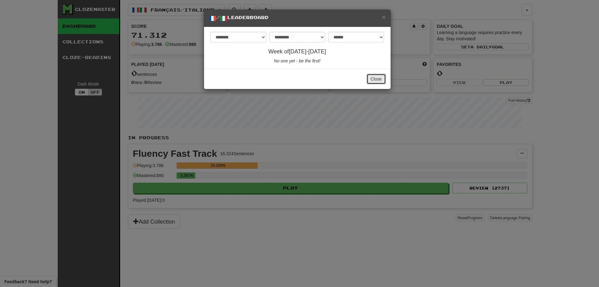
drag, startPoint x: 375, startPoint y: 81, endPoint x: 365, endPoint y: 83, distance: 9.5
click at [375, 80] on button "Close" at bounding box center [376, 79] width 19 height 11
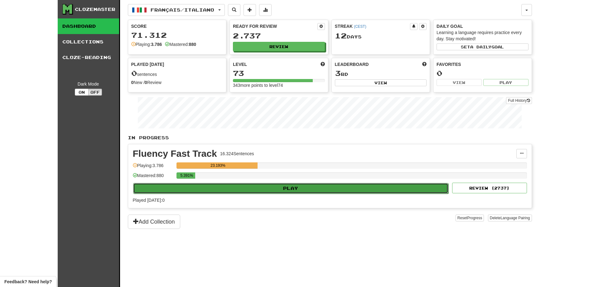
click at [286, 186] on button "Play" at bounding box center [291, 188] width 316 height 11
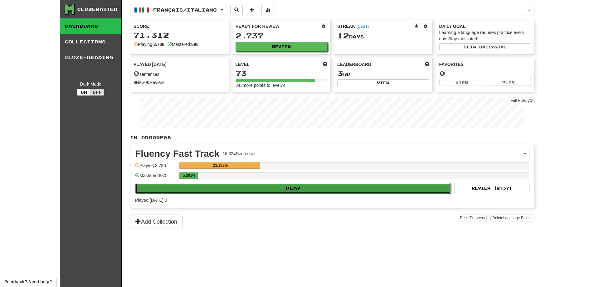
select select "********"
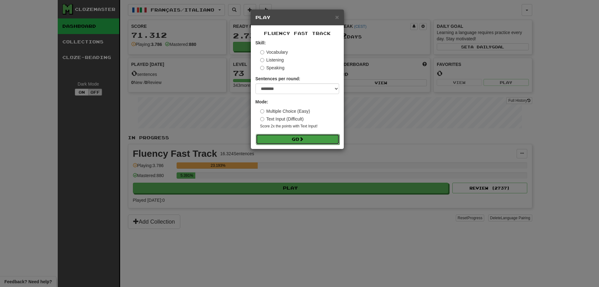
click at [292, 138] on button "Go" at bounding box center [298, 139] width 84 height 11
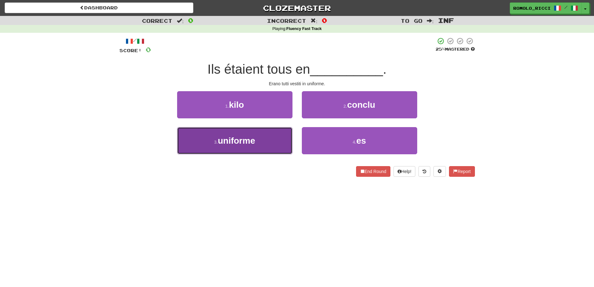
click at [256, 138] on button "3 . uniforme" at bounding box center [234, 140] width 115 height 27
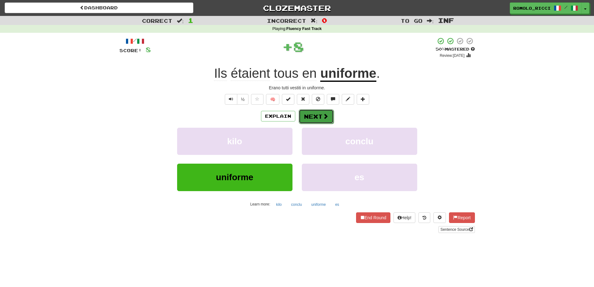
click at [324, 115] on span at bounding box center [326, 116] width 6 height 6
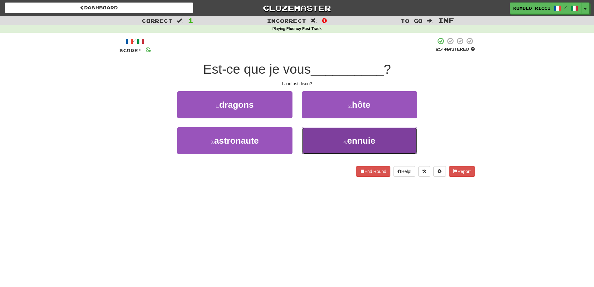
click at [329, 137] on button "4 . ennuie" at bounding box center [359, 140] width 115 height 27
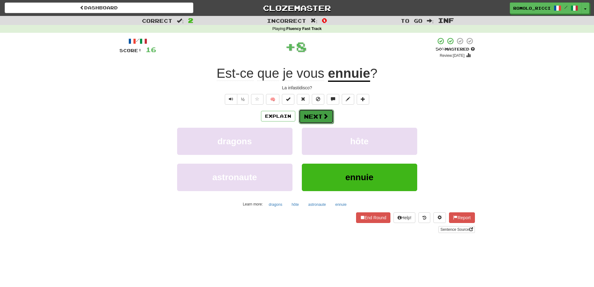
click at [324, 117] on span at bounding box center [326, 116] width 6 height 6
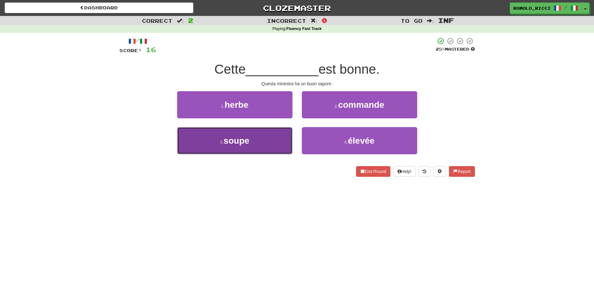
drag, startPoint x: 279, startPoint y: 137, endPoint x: 268, endPoint y: 137, distance: 10.6
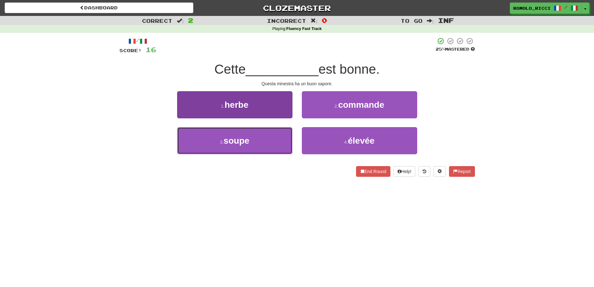
click at [278, 137] on button "3 . soupe" at bounding box center [234, 140] width 115 height 27
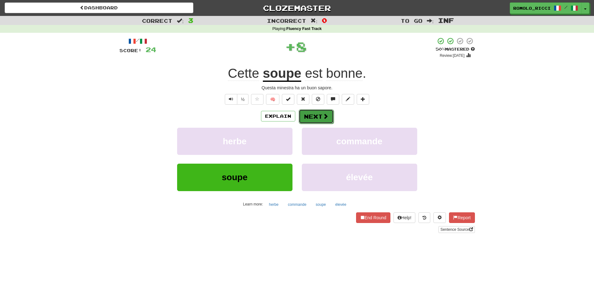
click at [323, 114] on span at bounding box center [326, 116] width 6 height 6
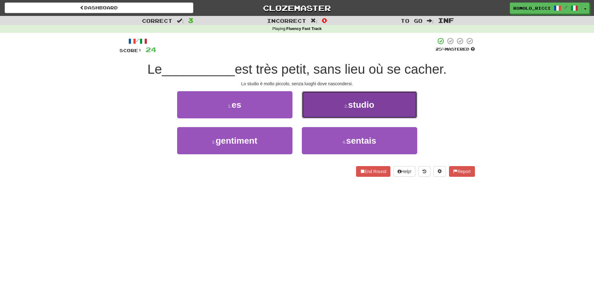
click at [326, 112] on button "2 . studio" at bounding box center [359, 104] width 115 height 27
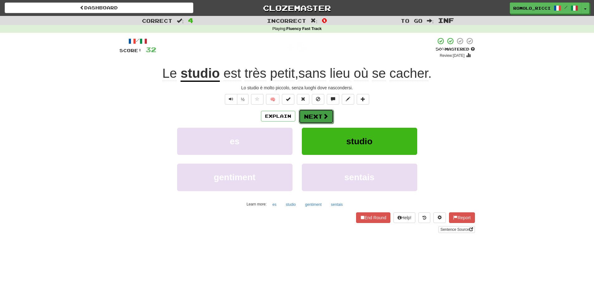
click at [315, 118] on button "Next" at bounding box center [316, 116] width 35 height 14
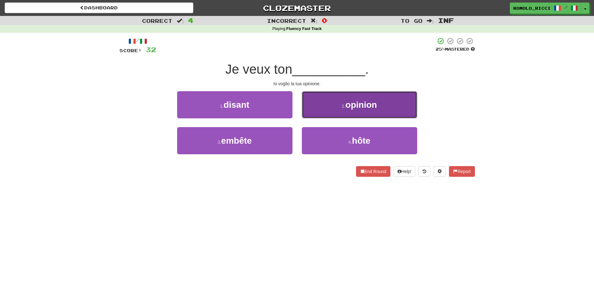
click at [333, 108] on button "2 . opinion" at bounding box center [359, 104] width 115 height 27
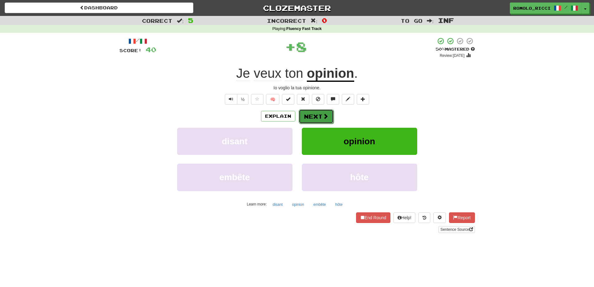
click at [320, 111] on button "Next" at bounding box center [316, 116] width 35 height 14
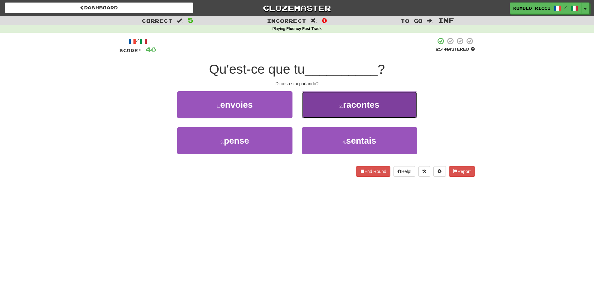
click at [328, 107] on button "2 . racontes" at bounding box center [359, 104] width 115 height 27
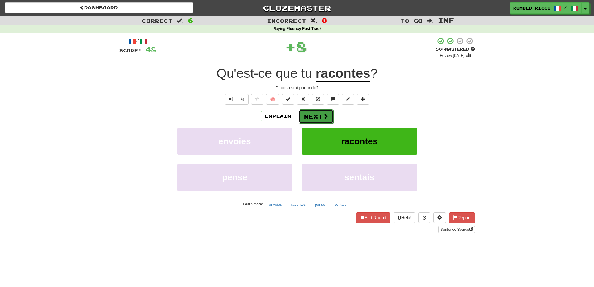
click at [324, 119] on span at bounding box center [326, 116] width 6 height 6
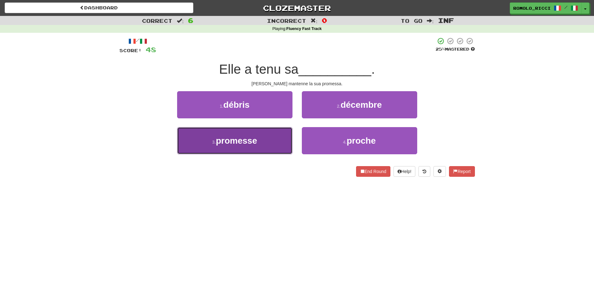
click at [265, 150] on button "3 . promesse" at bounding box center [234, 140] width 115 height 27
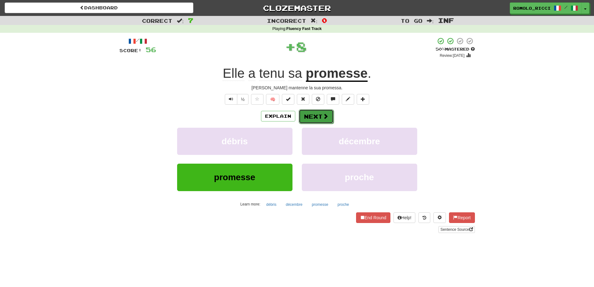
click at [323, 116] on span at bounding box center [326, 116] width 6 height 6
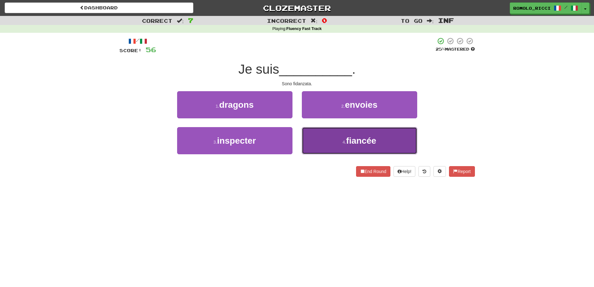
click at [343, 145] on button "4 . fiancée" at bounding box center [359, 140] width 115 height 27
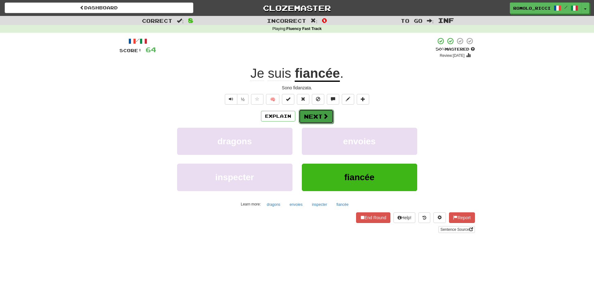
click at [313, 114] on button "Next" at bounding box center [316, 116] width 35 height 14
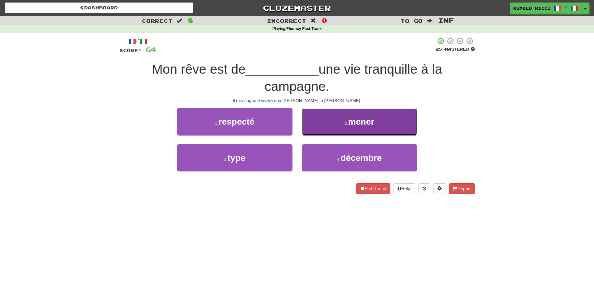
click at [362, 129] on button "2 . mener" at bounding box center [359, 121] width 115 height 27
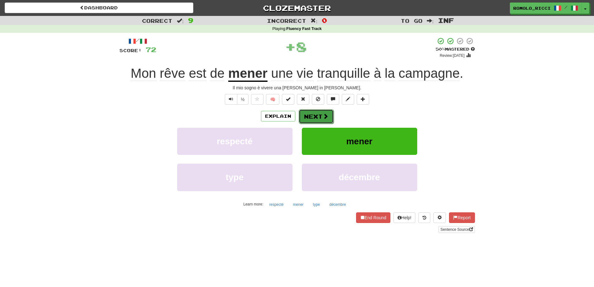
click at [310, 115] on button "Next" at bounding box center [316, 116] width 35 height 14
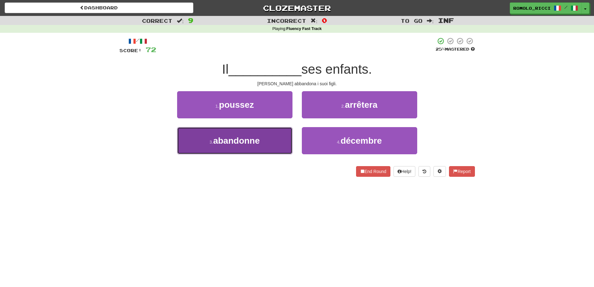
click at [261, 146] on button "3 . abandonne" at bounding box center [234, 140] width 115 height 27
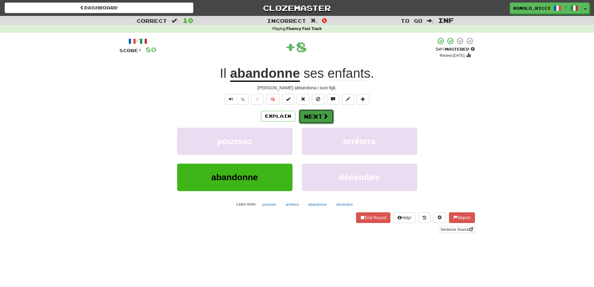
click at [310, 119] on button "Next" at bounding box center [316, 116] width 35 height 14
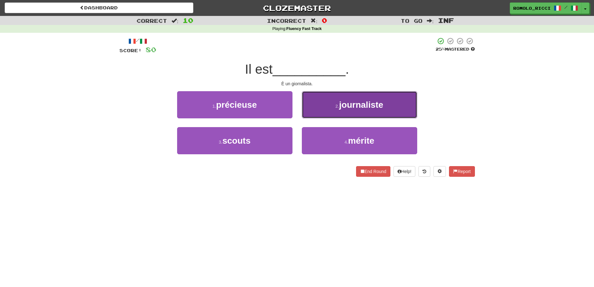
click at [347, 108] on span "journaliste" at bounding box center [361, 105] width 44 height 10
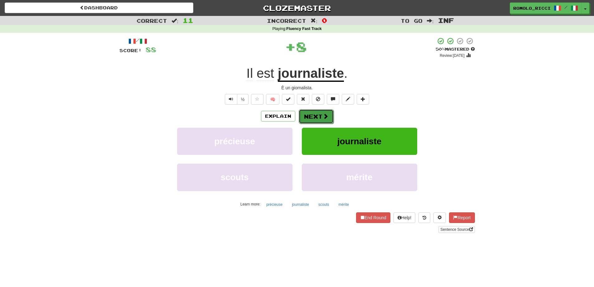
click at [314, 114] on button "Next" at bounding box center [316, 116] width 35 height 14
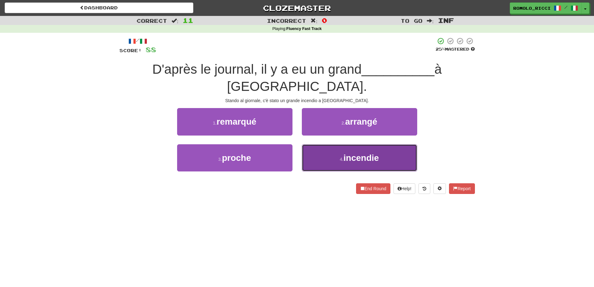
click at [320, 144] on button "4 . incendie" at bounding box center [359, 157] width 115 height 27
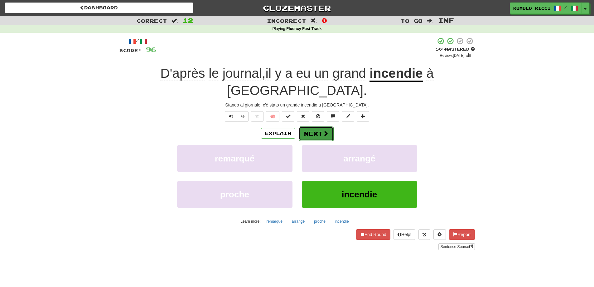
click at [316, 126] on button "Next" at bounding box center [316, 133] width 35 height 14
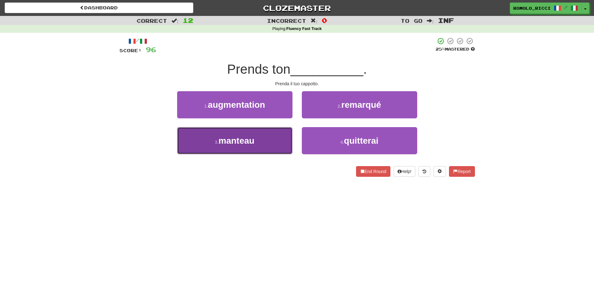
click at [271, 138] on button "3 . manteau" at bounding box center [234, 140] width 115 height 27
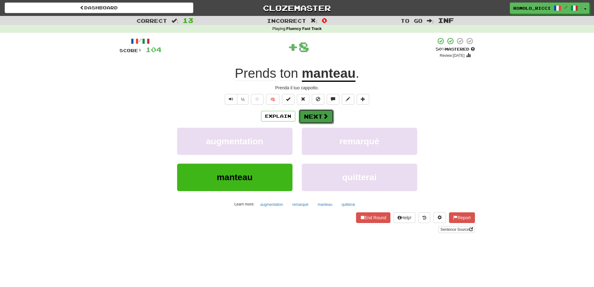
click at [321, 119] on button "Next" at bounding box center [316, 116] width 35 height 14
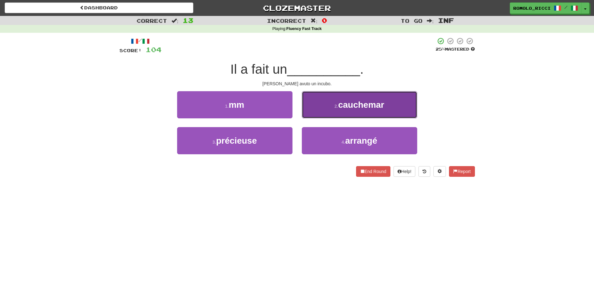
click at [336, 109] on button "2 . cauchemar" at bounding box center [359, 104] width 115 height 27
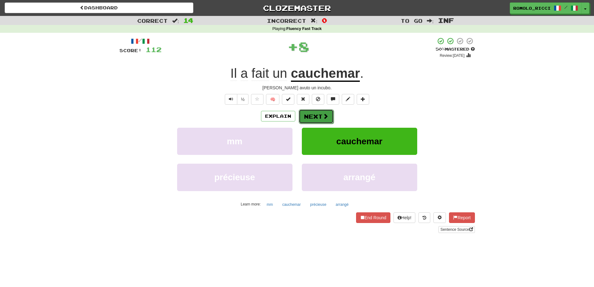
click at [322, 122] on button "Next" at bounding box center [316, 116] width 35 height 14
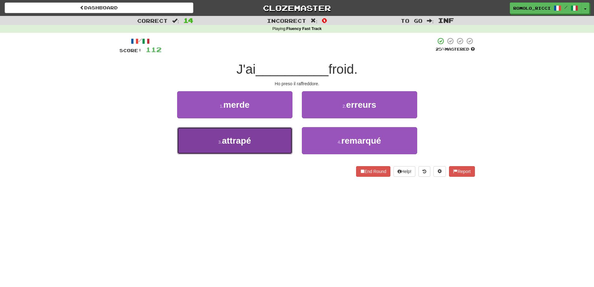
click at [276, 139] on button "3 . attrapé" at bounding box center [234, 140] width 115 height 27
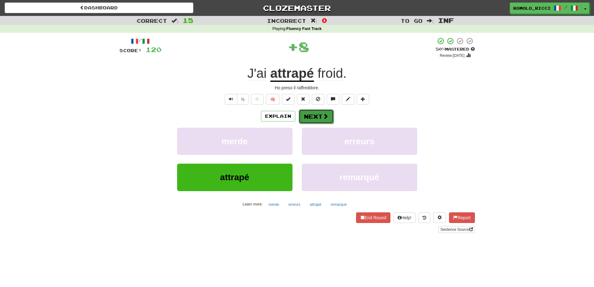
click at [318, 115] on button "Next" at bounding box center [316, 116] width 35 height 14
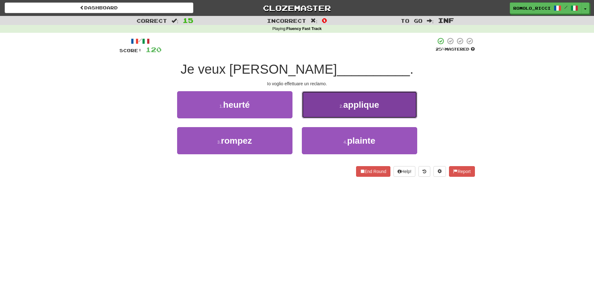
click at [344, 113] on button "2 . applique" at bounding box center [359, 104] width 115 height 27
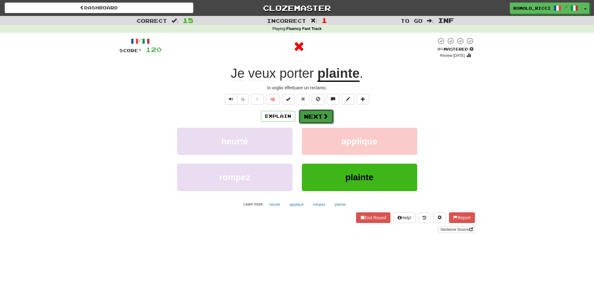
click at [318, 115] on button "Next" at bounding box center [316, 116] width 35 height 14
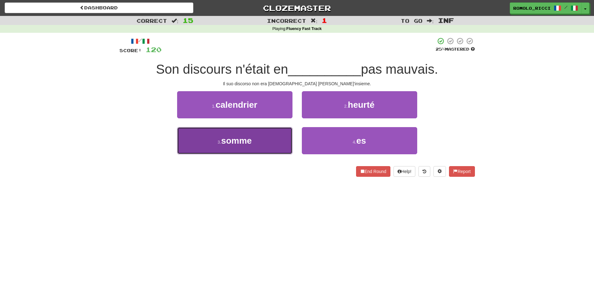
click at [276, 132] on button "3 . somme" at bounding box center [234, 140] width 115 height 27
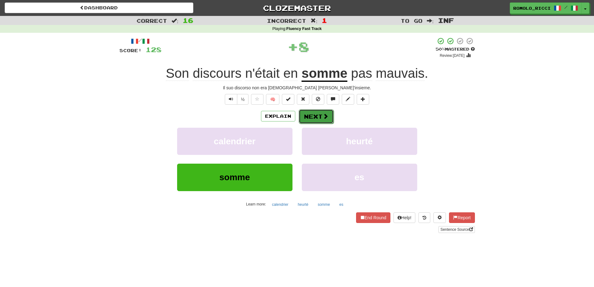
click at [324, 121] on button "Next" at bounding box center [316, 116] width 35 height 14
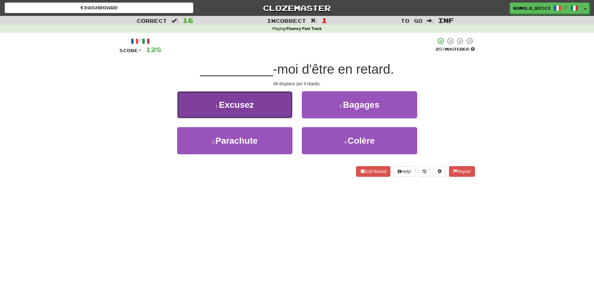
click at [262, 114] on button "1 . Excusez" at bounding box center [234, 104] width 115 height 27
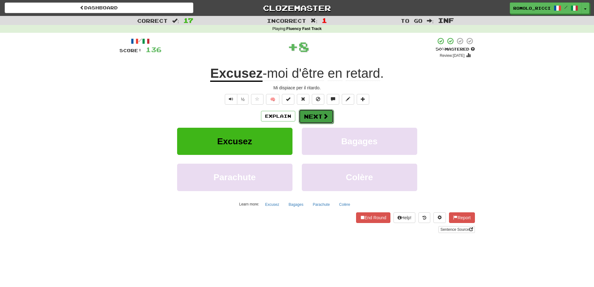
click at [327, 119] on button "Next" at bounding box center [316, 116] width 35 height 14
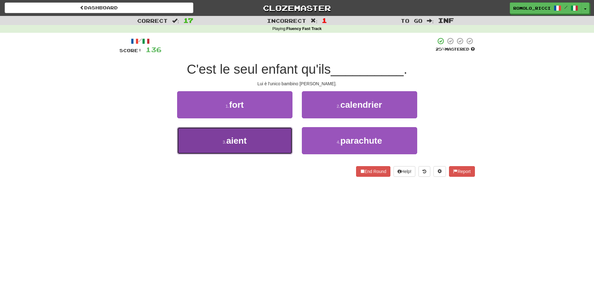
click at [266, 136] on button "3 . aient" at bounding box center [234, 140] width 115 height 27
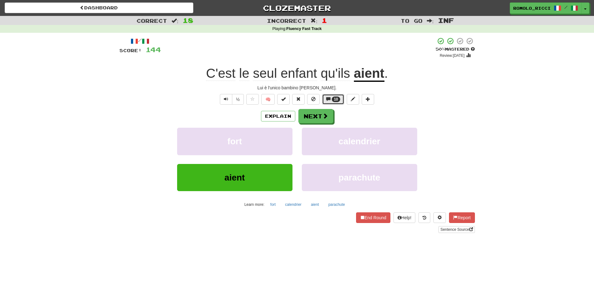
click at [335, 99] on span "10" at bounding box center [336, 99] width 4 height 4
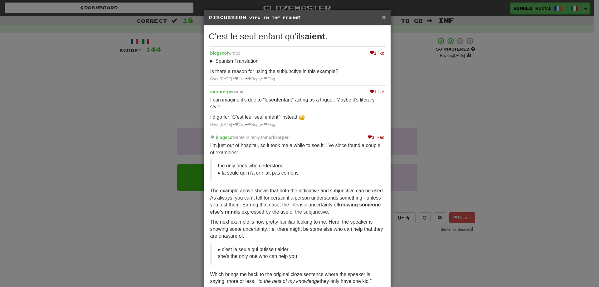
click at [380, 17] on div "× Discussion View in the forum" at bounding box center [297, 18] width 187 height 16
click at [382, 17] on span "×" at bounding box center [384, 16] width 4 height 7
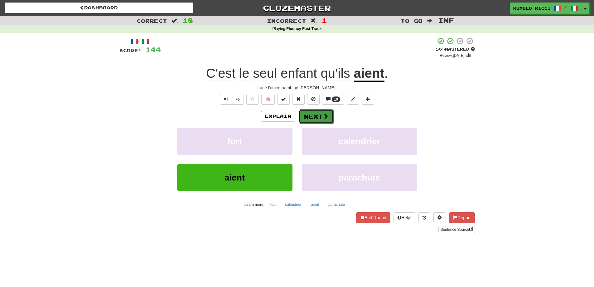
click at [313, 119] on button "Next" at bounding box center [316, 116] width 35 height 14
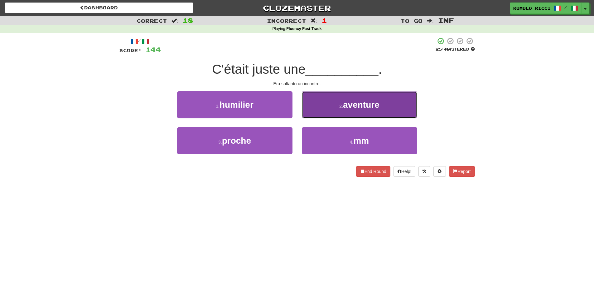
click at [339, 109] on button "2 . aventure" at bounding box center [359, 104] width 115 height 27
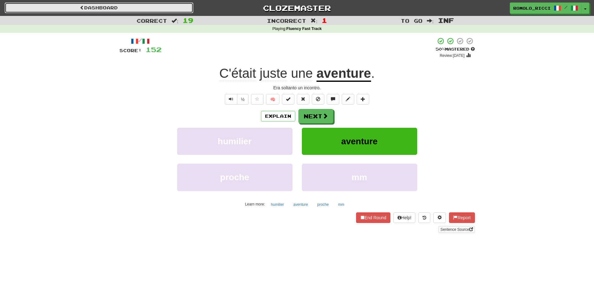
click at [137, 5] on link "Dashboard" at bounding box center [99, 7] width 189 height 11
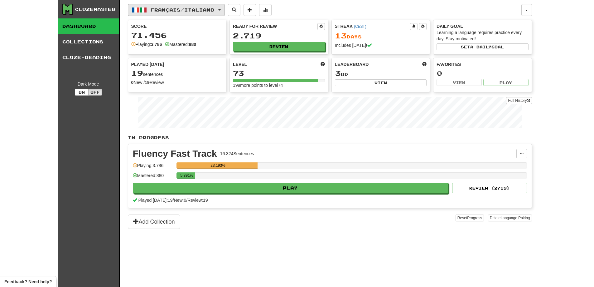
click at [225, 11] on button "Français / Italiano" at bounding box center [176, 10] width 97 height 12
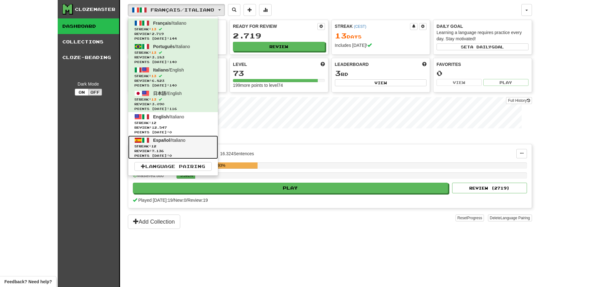
click at [191, 151] on span "Review: 7.136" at bounding box center [172, 150] width 77 height 5
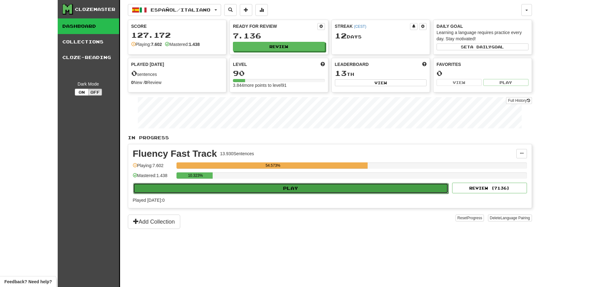
click at [275, 192] on button "Play" at bounding box center [291, 188] width 316 height 11
select select "**"
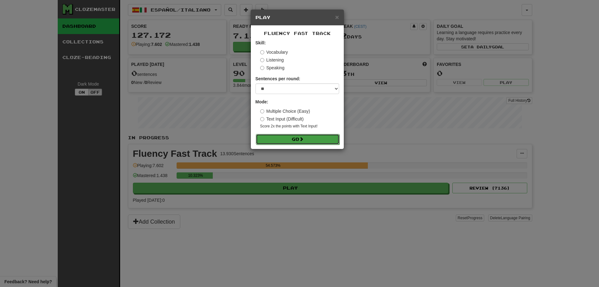
click at [295, 139] on button "Go" at bounding box center [298, 139] width 84 height 11
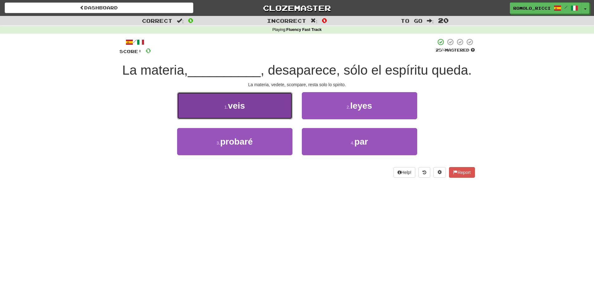
click at [272, 110] on button "1 . veis" at bounding box center [234, 105] width 115 height 27
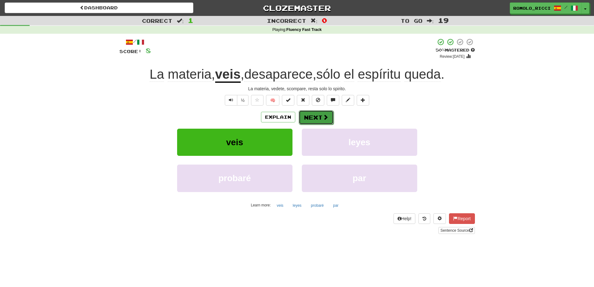
click at [302, 115] on button "Next" at bounding box center [316, 117] width 35 height 14
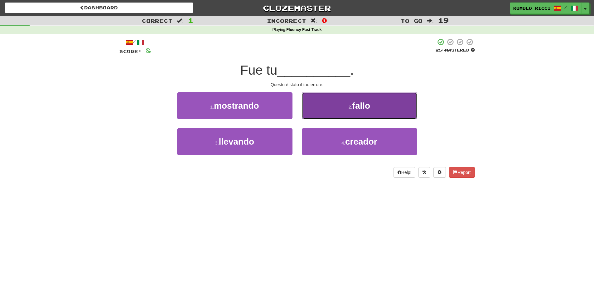
click at [347, 115] on button "2 . fallo" at bounding box center [359, 105] width 115 height 27
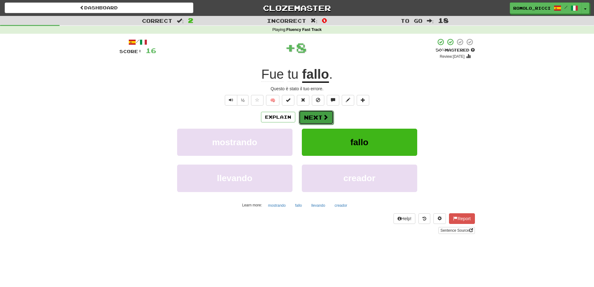
click at [304, 116] on button "Next" at bounding box center [316, 117] width 35 height 14
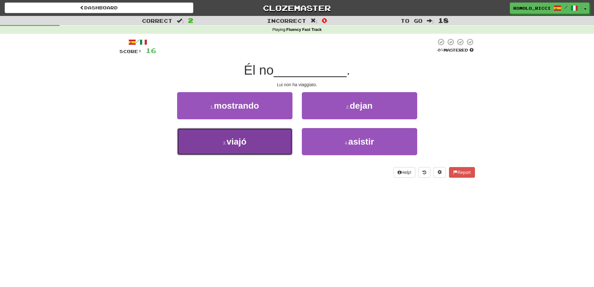
click at [251, 142] on button "3 . viajó" at bounding box center [234, 141] width 115 height 27
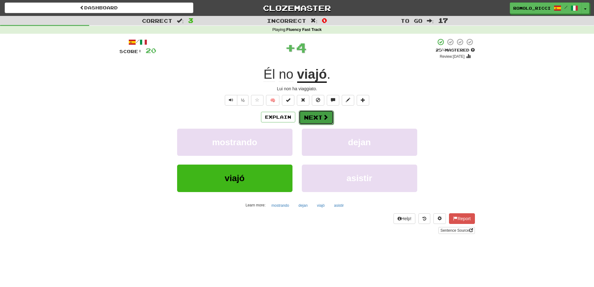
click at [315, 115] on button "Next" at bounding box center [316, 117] width 35 height 14
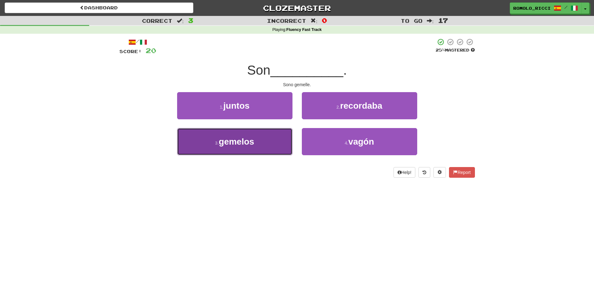
click at [261, 148] on button "3 . [GEOGRAPHIC_DATA]" at bounding box center [234, 141] width 115 height 27
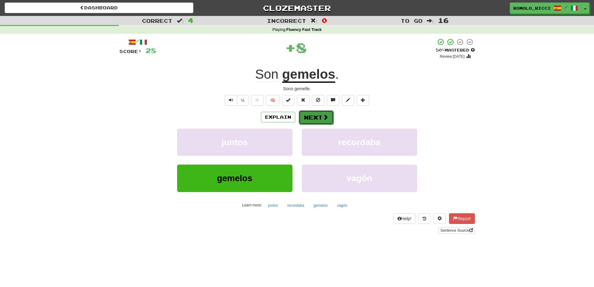
click at [323, 116] on span at bounding box center [326, 117] width 6 height 6
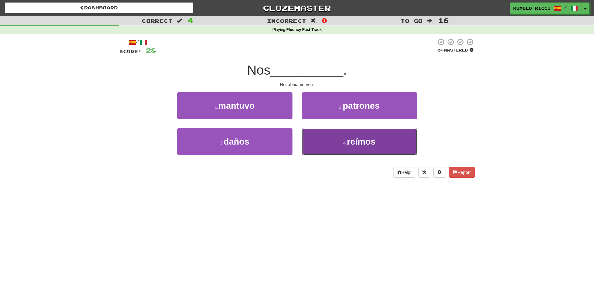
click at [330, 139] on button "4 . reímos" at bounding box center [359, 141] width 115 height 27
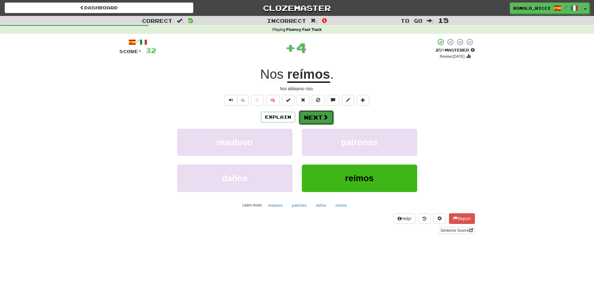
click at [308, 116] on button "Next" at bounding box center [316, 117] width 35 height 14
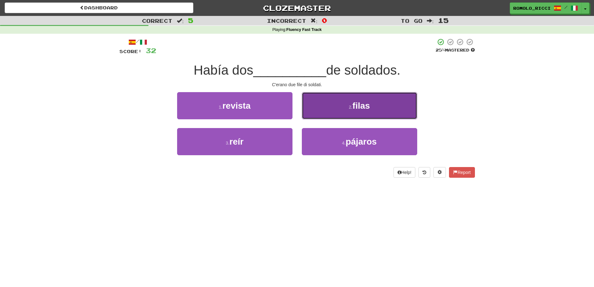
click at [334, 115] on button "2 . filas" at bounding box center [359, 105] width 115 height 27
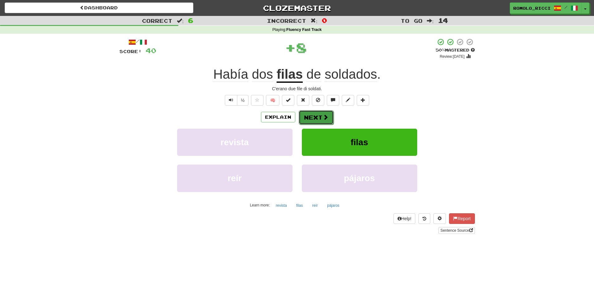
click at [325, 119] on span at bounding box center [326, 117] width 6 height 6
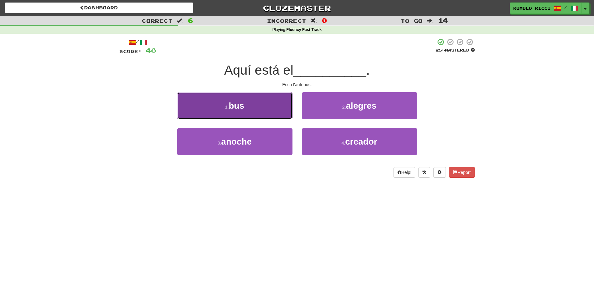
click at [269, 111] on button "1 . bus" at bounding box center [234, 105] width 115 height 27
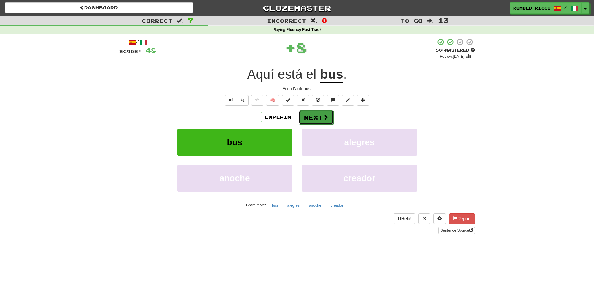
click at [320, 115] on button "Next" at bounding box center [316, 117] width 35 height 14
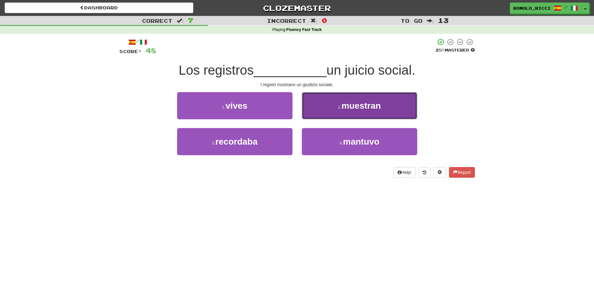
click at [352, 111] on button "2 . muestran" at bounding box center [359, 105] width 115 height 27
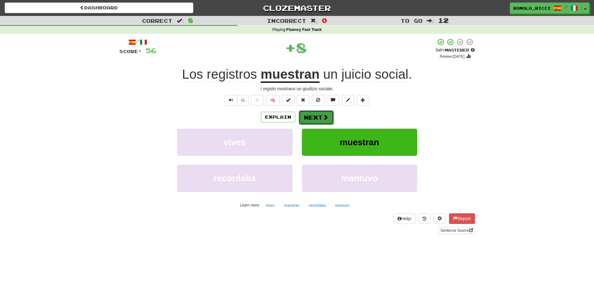
click at [309, 116] on button "Next" at bounding box center [316, 117] width 35 height 14
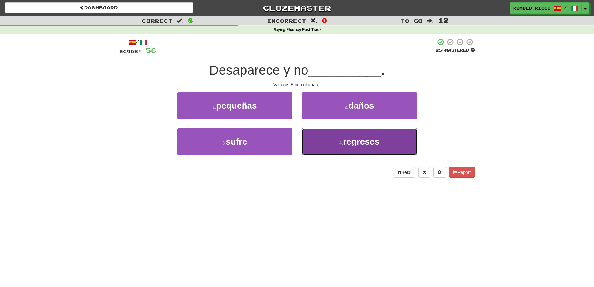
click at [338, 134] on button "4 . regreses" at bounding box center [359, 141] width 115 height 27
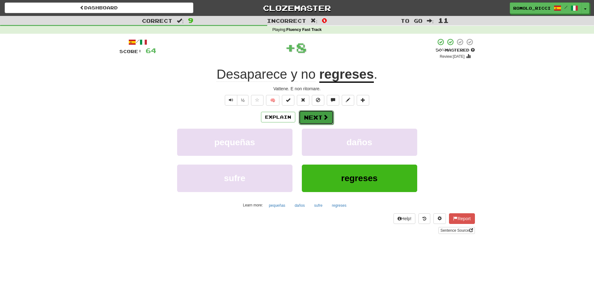
click at [309, 121] on button "Next" at bounding box center [316, 117] width 35 height 14
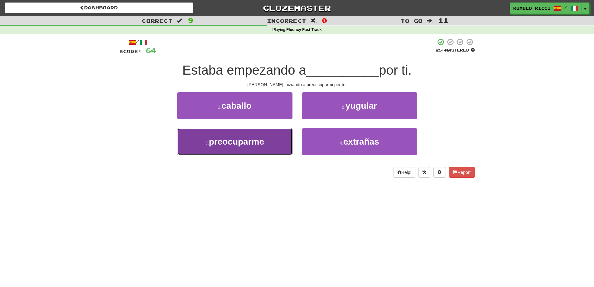
click at [260, 140] on span "preocuparme" at bounding box center [236, 142] width 55 height 10
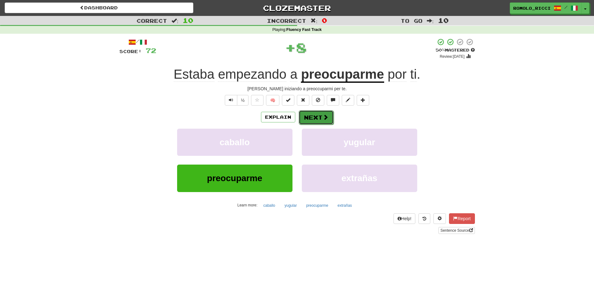
click at [314, 119] on button "Next" at bounding box center [316, 117] width 35 height 14
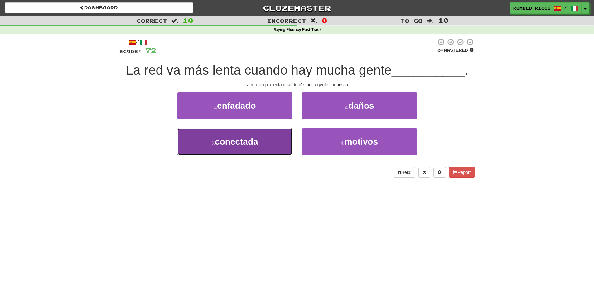
click at [256, 138] on span "conectada" at bounding box center [236, 142] width 43 height 10
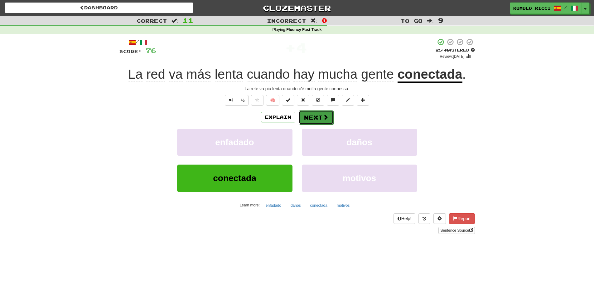
click at [306, 117] on button "Next" at bounding box center [316, 117] width 35 height 14
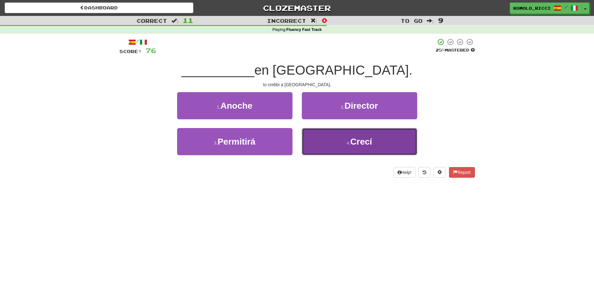
click at [330, 144] on button "4 . Crecí" at bounding box center [359, 141] width 115 height 27
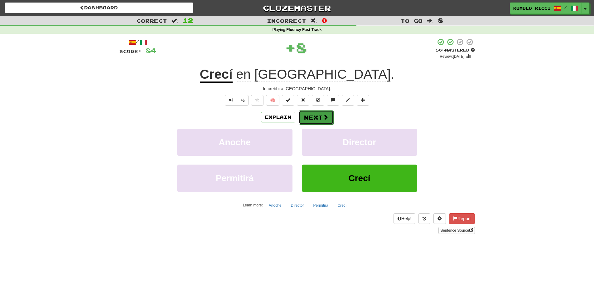
click at [323, 119] on span at bounding box center [326, 117] width 6 height 6
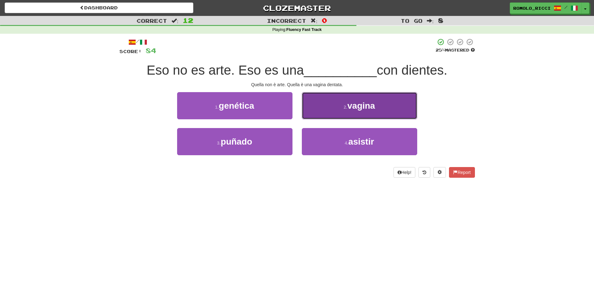
click at [335, 114] on button "2 . vagina" at bounding box center [359, 105] width 115 height 27
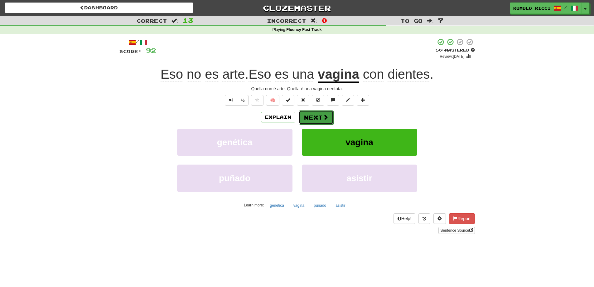
click at [321, 120] on button "Next" at bounding box center [316, 117] width 35 height 14
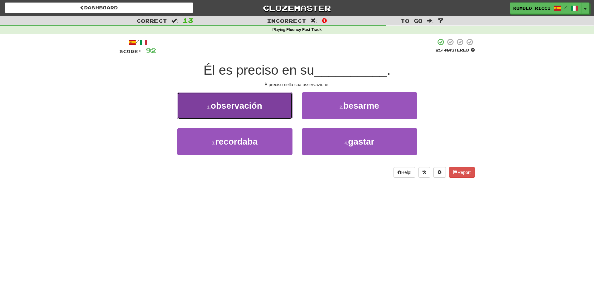
click at [275, 116] on button "1 . observación" at bounding box center [234, 105] width 115 height 27
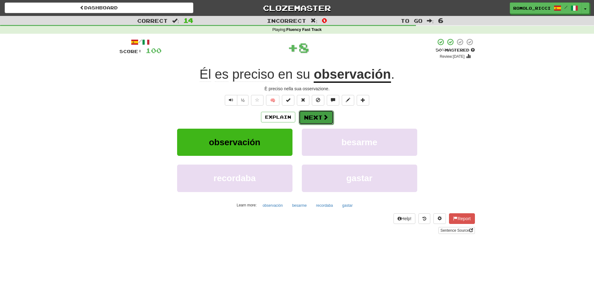
click at [321, 117] on button "Next" at bounding box center [316, 117] width 35 height 14
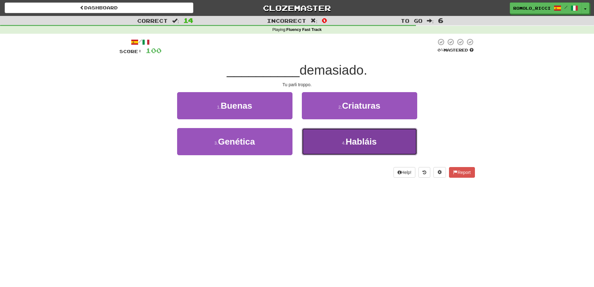
click at [326, 142] on button "4 . Habláis" at bounding box center [359, 141] width 115 height 27
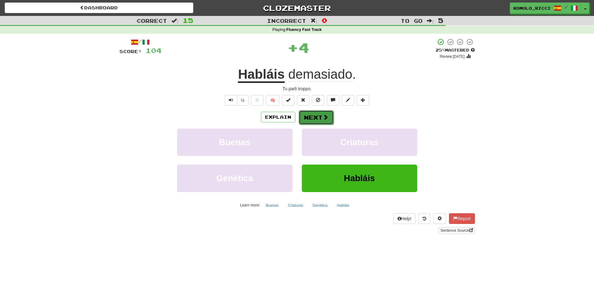
click at [323, 119] on span at bounding box center [326, 117] width 6 height 6
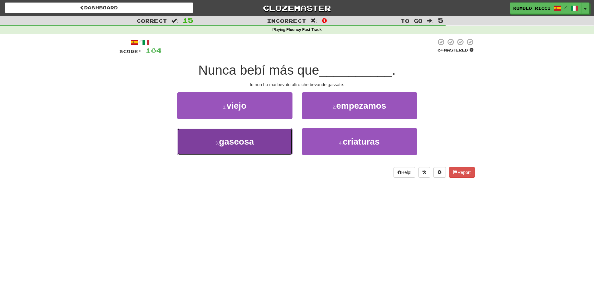
click at [276, 141] on button "3 . gaseosa" at bounding box center [234, 141] width 115 height 27
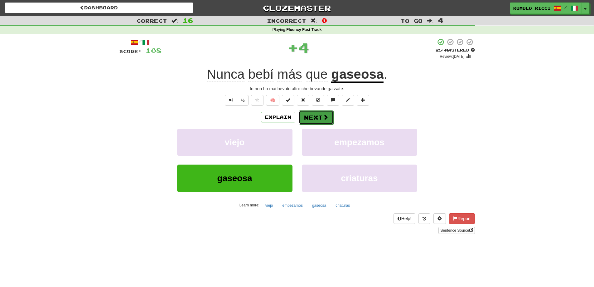
click at [316, 119] on button "Next" at bounding box center [316, 117] width 35 height 14
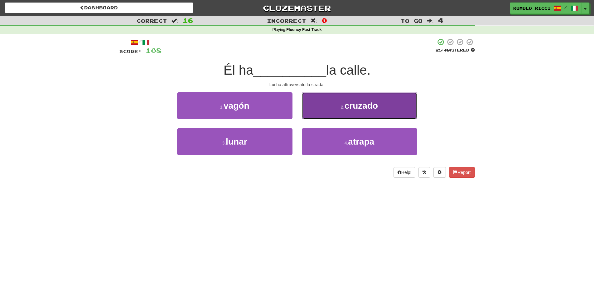
click at [331, 116] on button "2 . cruzado" at bounding box center [359, 105] width 115 height 27
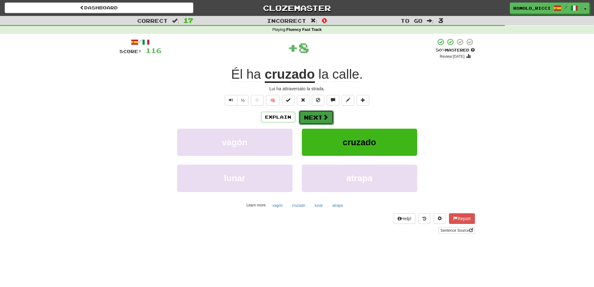
click at [317, 116] on button "Next" at bounding box center [316, 117] width 35 height 14
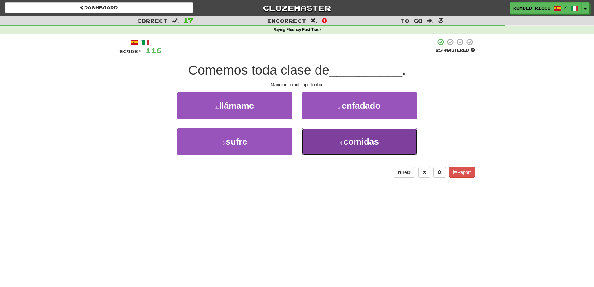
click at [338, 145] on button "4 . comidas" at bounding box center [359, 141] width 115 height 27
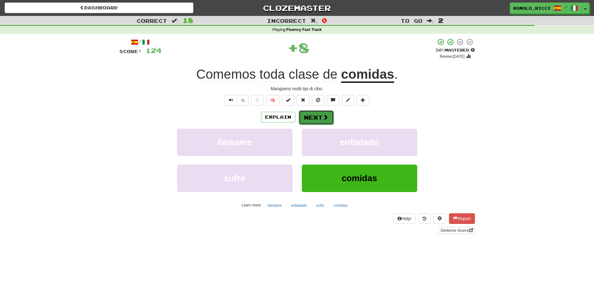
click at [318, 117] on button "Next" at bounding box center [316, 117] width 35 height 14
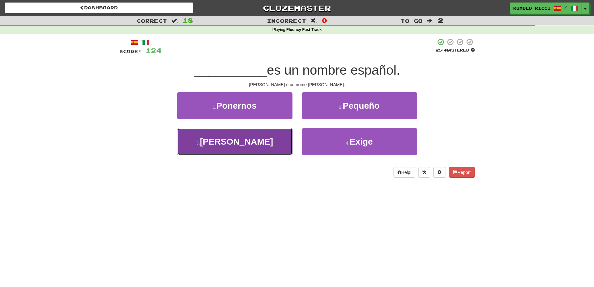
click at [273, 143] on button "3 . Carmen" at bounding box center [234, 141] width 115 height 27
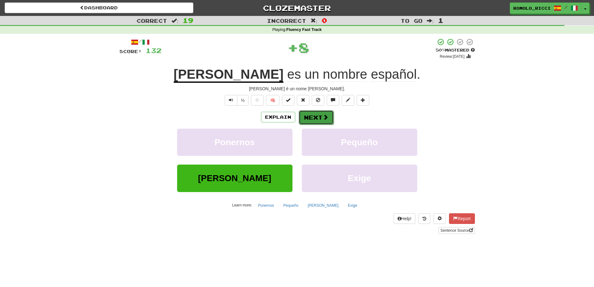
click at [328, 119] on span at bounding box center [326, 117] width 6 height 6
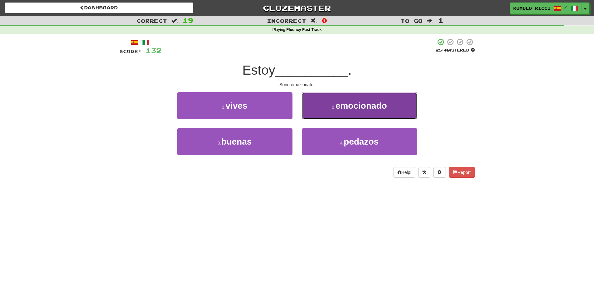
click at [329, 110] on button "2 . emocionado" at bounding box center [359, 105] width 115 height 27
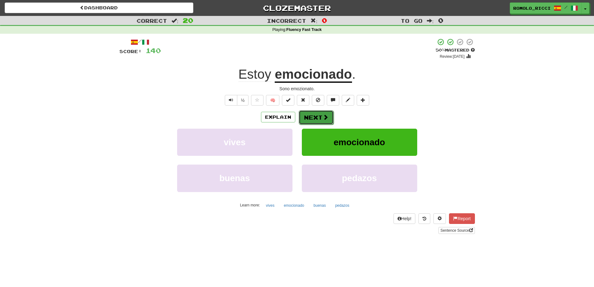
click at [309, 111] on button "Next" at bounding box center [316, 117] width 35 height 14
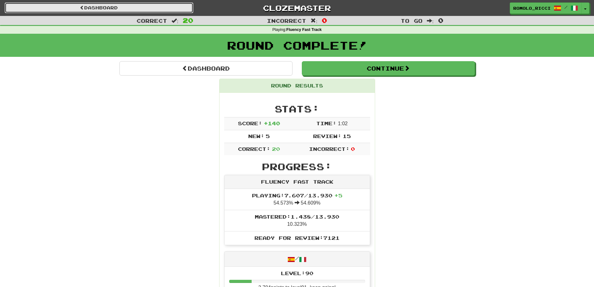
click at [141, 11] on link "Dashboard" at bounding box center [99, 7] width 189 height 11
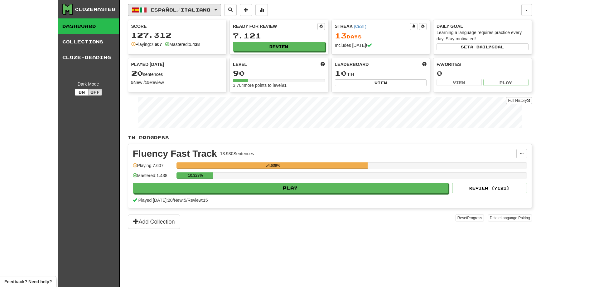
click at [219, 10] on button "Español / Italiano" at bounding box center [174, 10] width 93 height 12
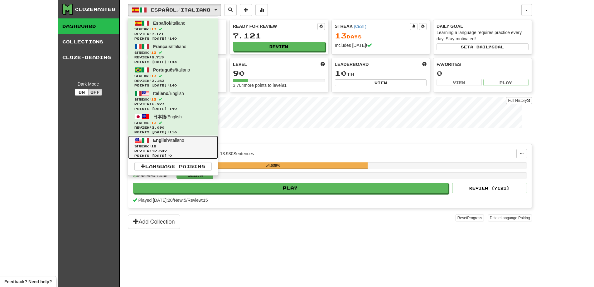
click at [168, 150] on span "Review: 12.547" at bounding box center [172, 150] width 77 height 5
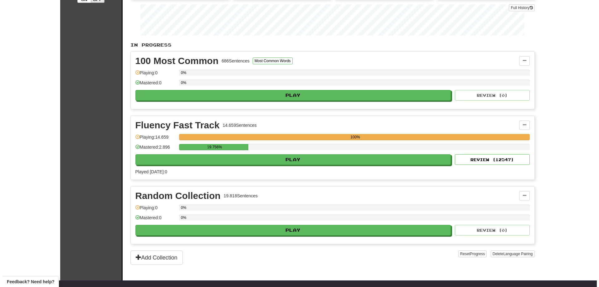
scroll to position [125, 0]
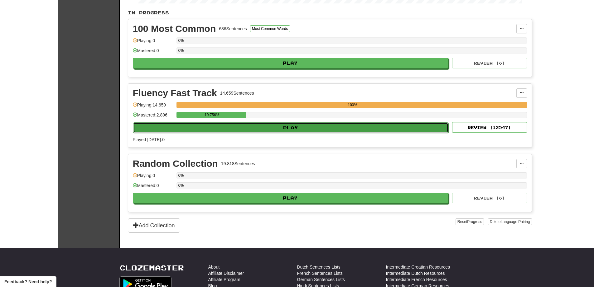
click at [297, 125] on button "Play" at bounding box center [291, 127] width 316 height 11
select select "**"
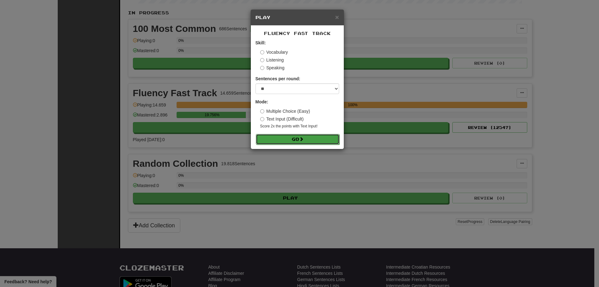
click at [297, 140] on button "Go" at bounding box center [298, 139] width 84 height 11
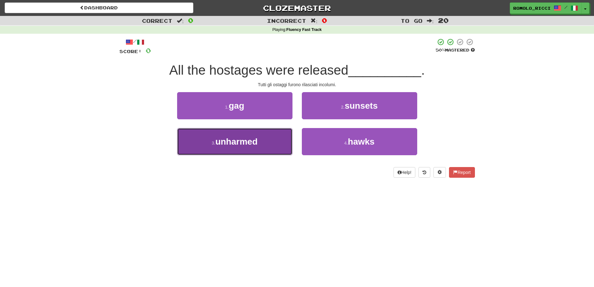
click at [266, 139] on button "3 . unharmed" at bounding box center [234, 141] width 115 height 27
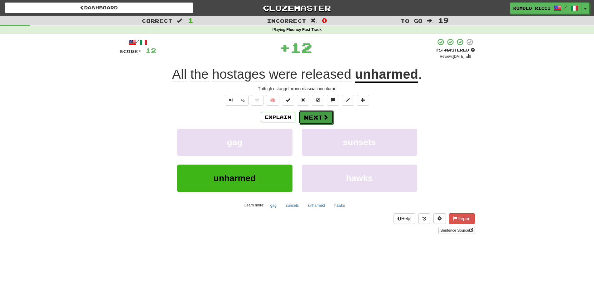
click at [318, 115] on button "Next" at bounding box center [316, 117] width 35 height 14
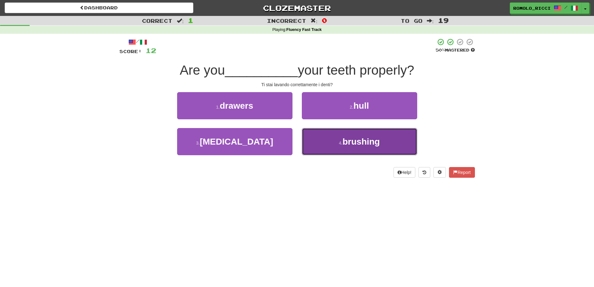
click at [329, 139] on button "4 . brushing" at bounding box center [359, 141] width 115 height 27
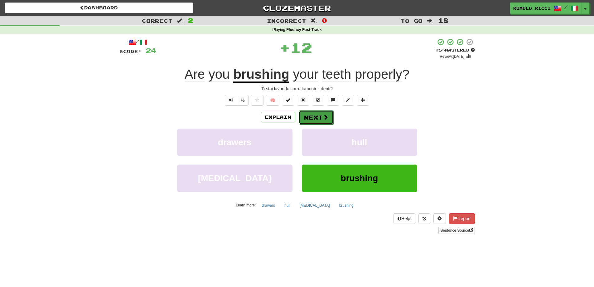
click at [321, 119] on button "Next" at bounding box center [316, 117] width 35 height 14
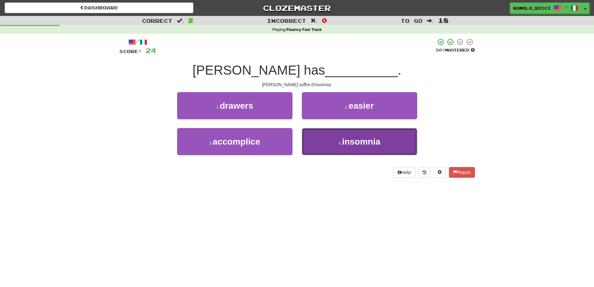
click at [334, 143] on button "4 . insomnia" at bounding box center [359, 141] width 115 height 27
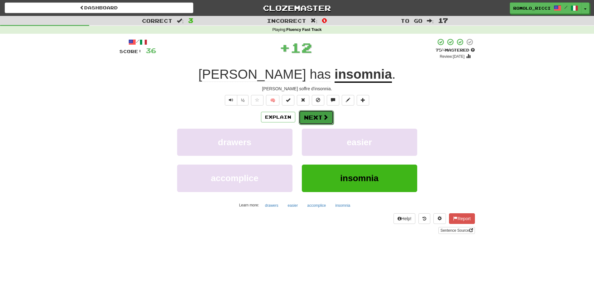
click at [319, 118] on button "Next" at bounding box center [316, 117] width 35 height 14
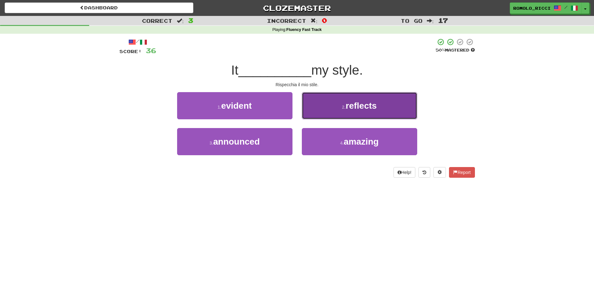
click at [337, 112] on button "2 . reflects" at bounding box center [359, 105] width 115 height 27
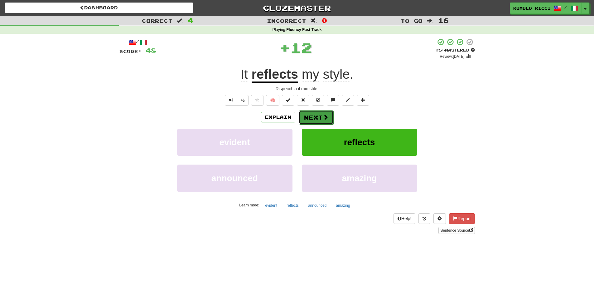
click at [324, 118] on span at bounding box center [326, 117] width 6 height 6
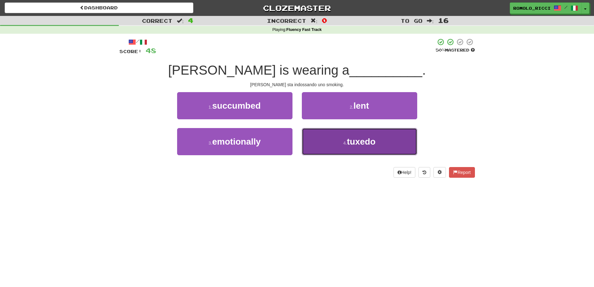
click at [344, 136] on button "4 . tuxedo" at bounding box center [359, 141] width 115 height 27
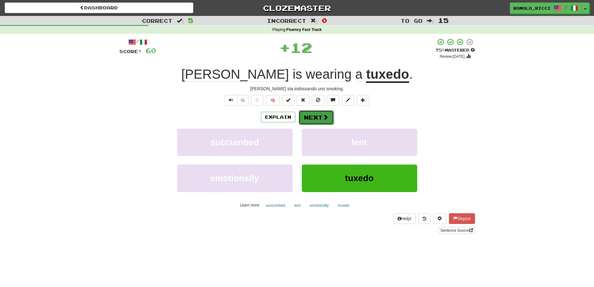
click at [320, 116] on button "Next" at bounding box center [316, 117] width 35 height 14
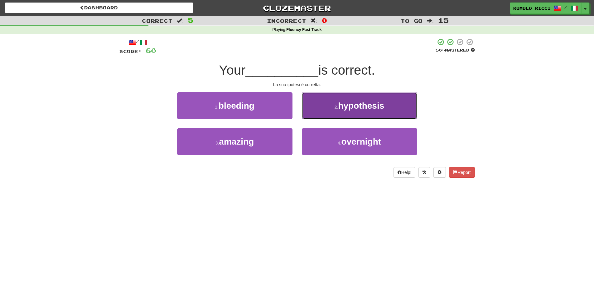
click at [344, 109] on span "hypothesis" at bounding box center [361, 106] width 46 height 10
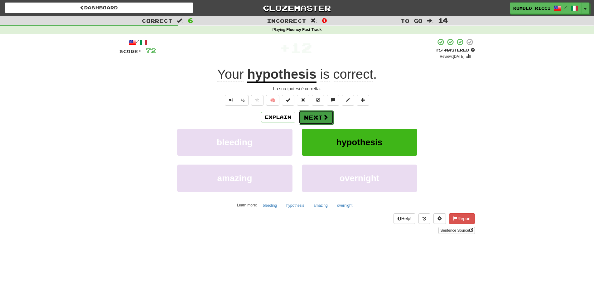
click at [323, 114] on span at bounding box center [326, 117] width 6 height 6
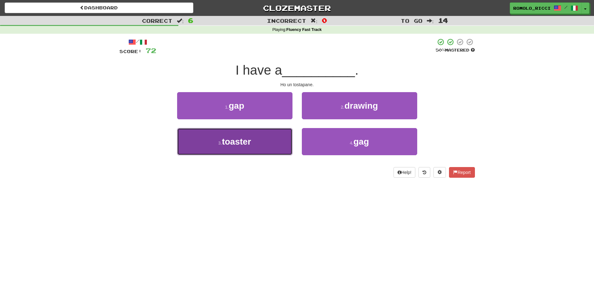
click at [267, 141] on button "3 . toaster" at bounding box center [234, 141] width 115 height 27
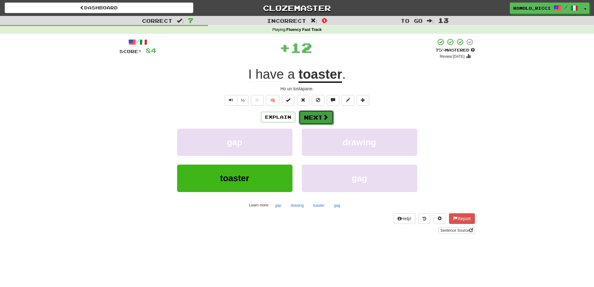
click at [321, 117] on button "Next" at bounding box center [316, 117] width 35 height 14
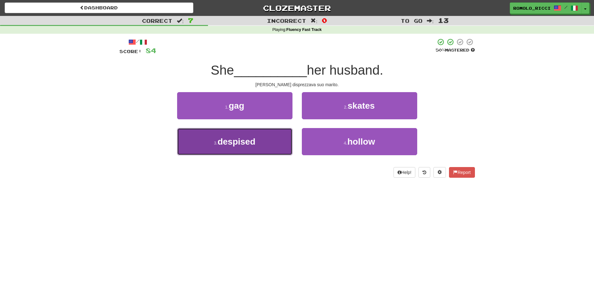
click at [271, 144] on button "3 . despised" at bounding box center [234, 141] width 115 height 27
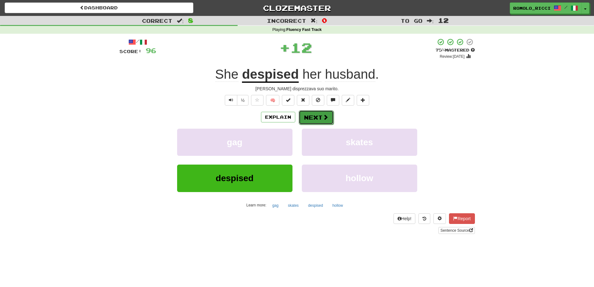
click at [324, 117] on span at bounding box center [326, 117] width 6 height 6
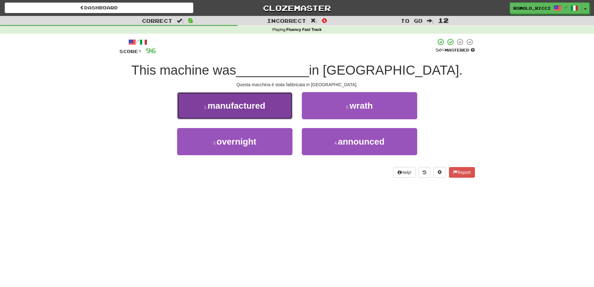
click at [278, 113] on button "1 . manufactured" at bounding box center [234, 105] width 115 height 27
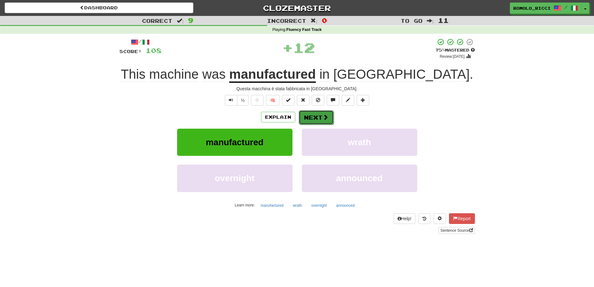
click at [318, 116] on button "Next" at bounding box center [316, 117] width 35 height 14
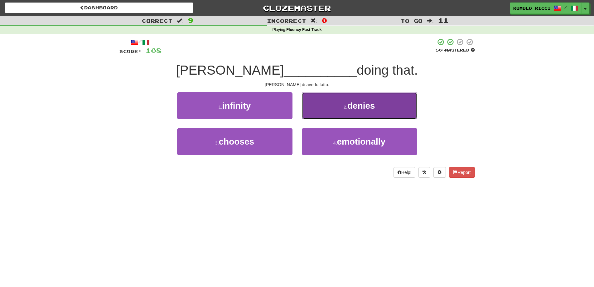
click at [345, 112] on button "2 . denies" at bounding box center [359, 105] width 115 height 27
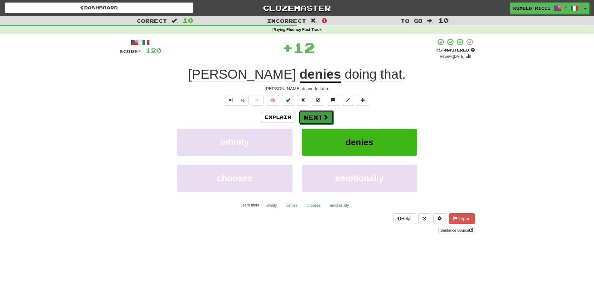
click at [323, 116] on span at bounding box center [326, 117] width 6 height 6
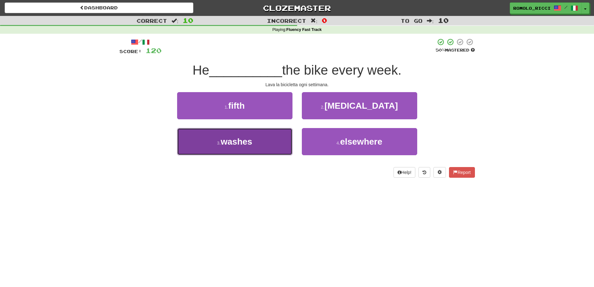
click at [279, 143] on button "3 . washes" at bounding box center [234, 141] width 115 height 27
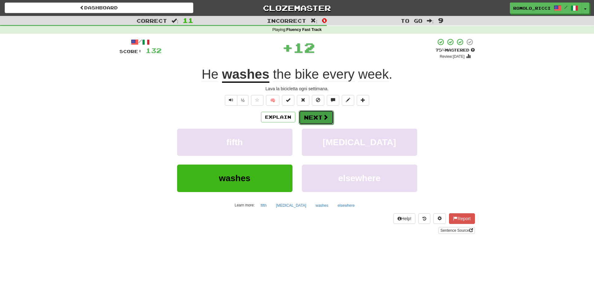
click at [326, 117] on span at bounding box center [326, 117] width 6 height 6
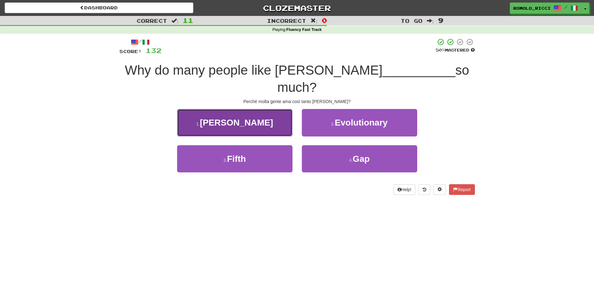
click at [281, 113] on button "1 . Lennon" at bounding box center [234, 122] width 115 height 27
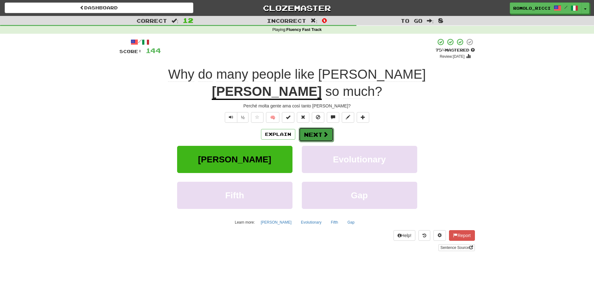
click at [321, 127] on button "Next" at bounding box center [316, 134] width 35 height 14
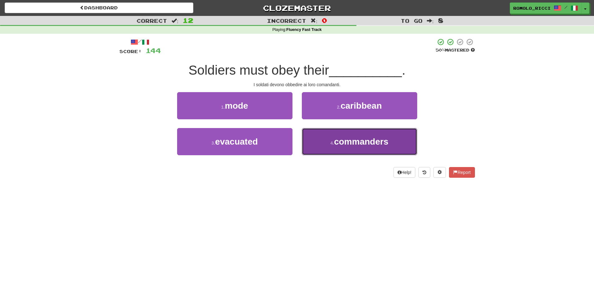
click at [338, 139] on span "commanders" at bounding box center [361, 142] width 54 height 10
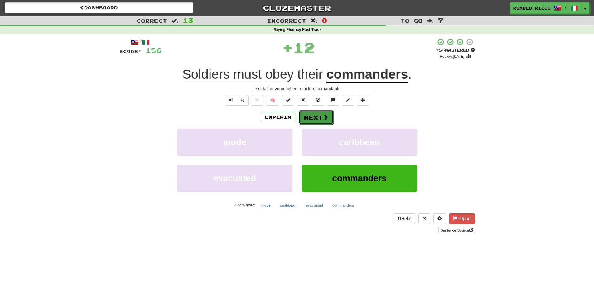
click at [326, 119] on span at bounding box center [326, 117] width 6 height 6
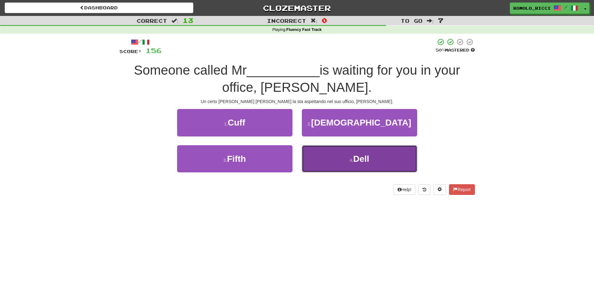
click at [346, 154] on button "4 . Dell" at bounding box center [359, 158] width 115 height 27
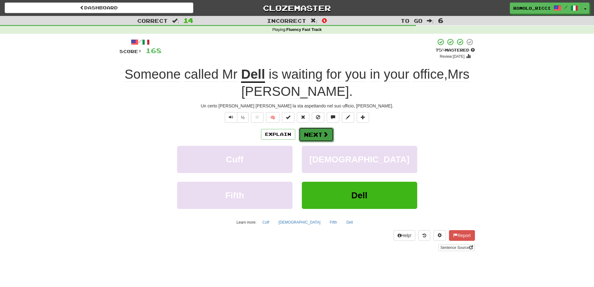
click at [323, 134] on span at bounding box center [326, 134] width 6 height 6
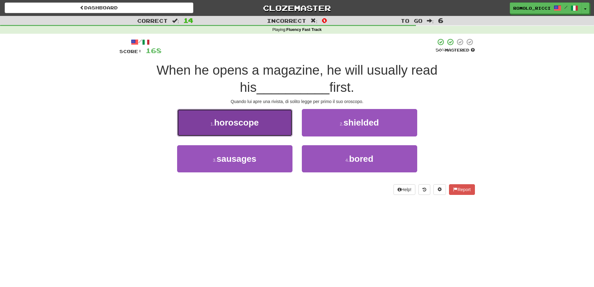
click at [269, 131] on button "1 . horoscope" at bounding box center [234, 122] width 115 height 27
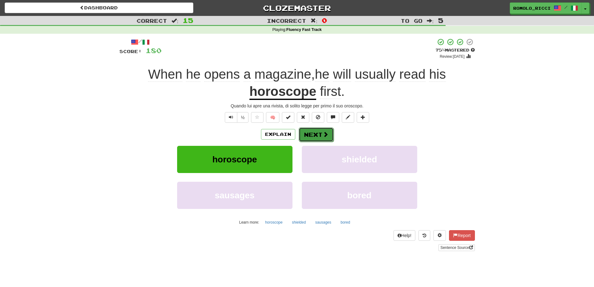
click at [311, 131] on button "Next" at bounding box center [316, 134] width 35 height 14
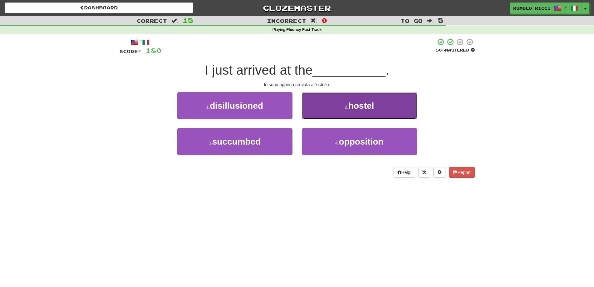
click at [346, 105] on small "2 ." at bounding box center [347, 107] width 4 height 5
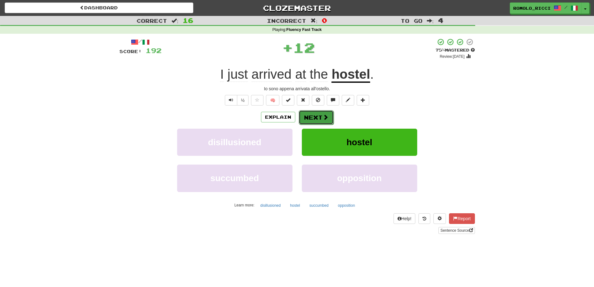
click at [319, 114] on button "Next" at bounding box center [316, 117] width 35 height 14
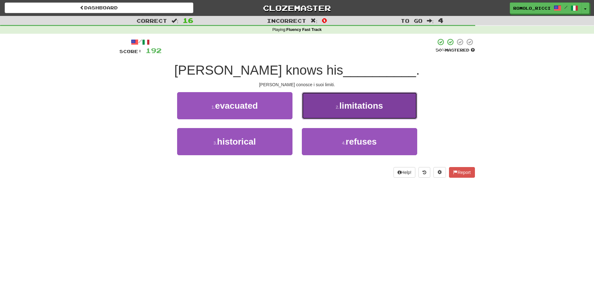
click at [348, 111] on button "2 . limitations" at bounding box center [359, 105] width 115 height 27
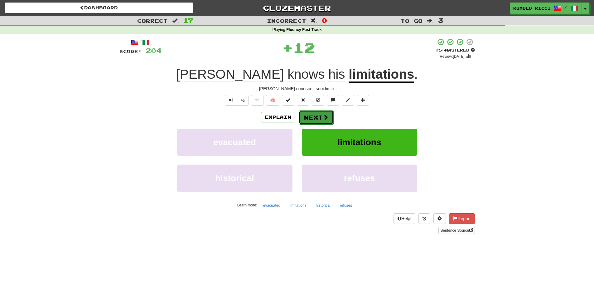
click at [308, 115] on button "Next" at bounding box center [316, 117] width 35 height 14
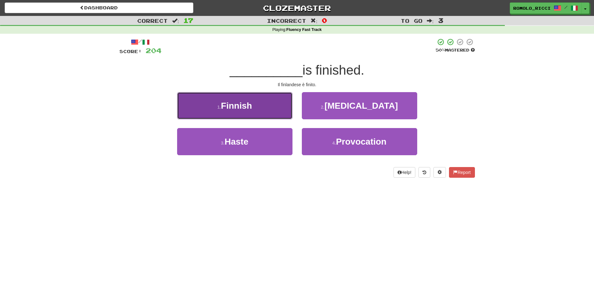
click at [264, 110] on button "1 . Finnish" at bounding box center [234, 105] width 115 height 27
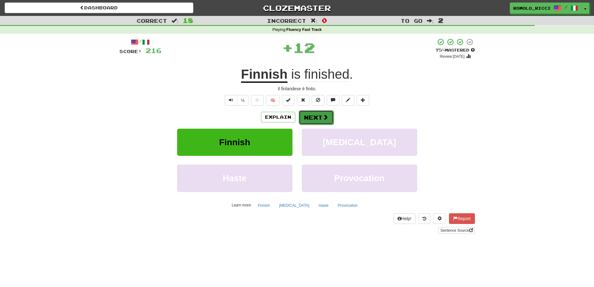
click at [324, 111] on button "Next" at bounding box center [316, 117] width 35 height 14
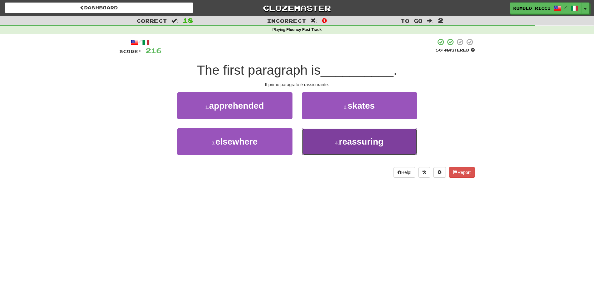
click at [341, 144] on span "reassuring" at bounding box center [361, 142] width 45 height 10
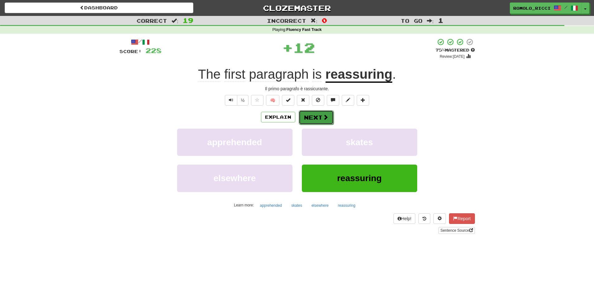
click at [320, 119] on button "Next" at bounding box center [316, 117] width 35 height 14
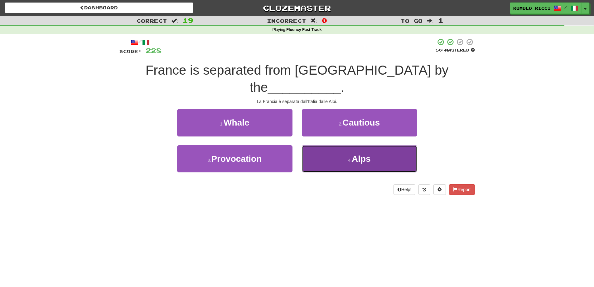
click at [331, 145] on button "4 . Alps" at bounding box center [359, 158] width 115 height 27
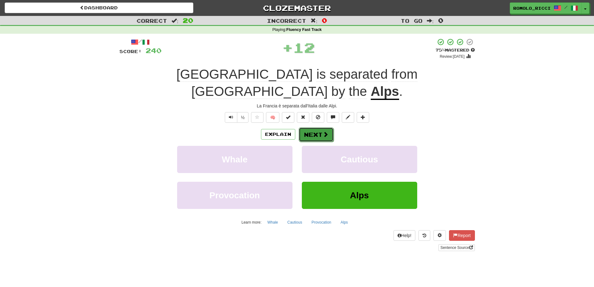
click at [314, 127] on button "Next" at bounding box center [316, 134] width 35 height 14
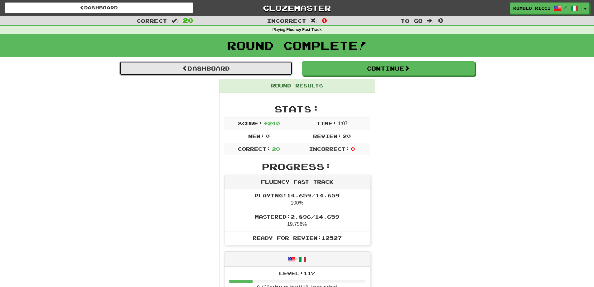
click at [225, 65] on link "Dashboard" at bounding box center [205, 68] width 173 height 14
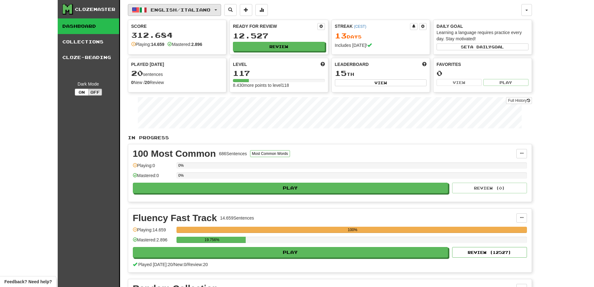
click at [205, 11] on span "English / Italiano" at bounding box center [181, 9] width 60 height 5
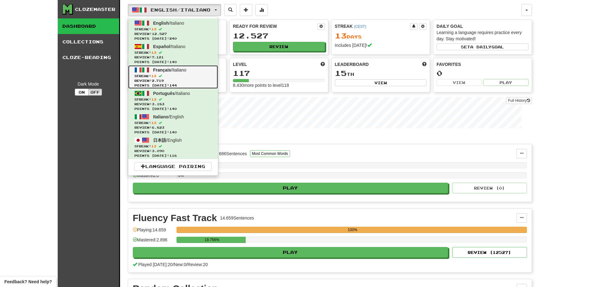
click at [180, 75] on span "Streak: 13" at bounding box center [172, 76] width 77 height 5
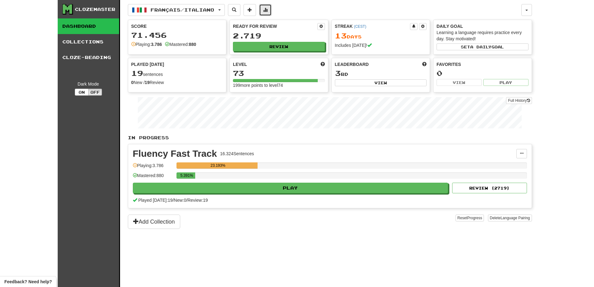
click at [268, 12] on span at bounding box center [265, 9] width 4 height 4
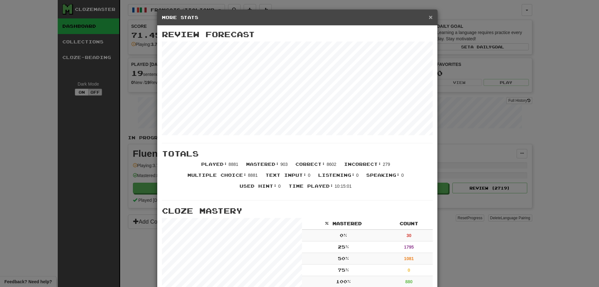
click at [429, 19] on span "×" at bounding box center [431, 16] width 4 height 7
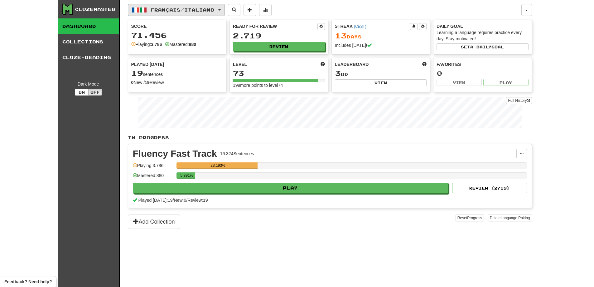
click at [221, 10] on span "button" at bounding box center [219, 9] width 2 height 1
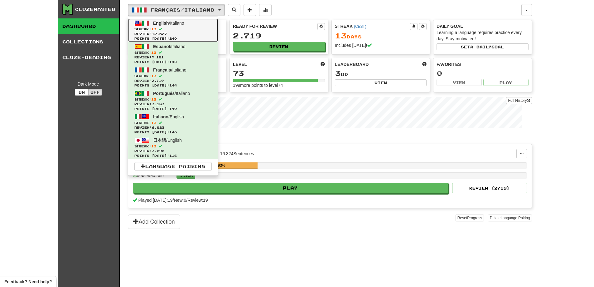
click at [177, 33] on span "Review: 12.527" at bounding box center [172, 34] width 77 height 5
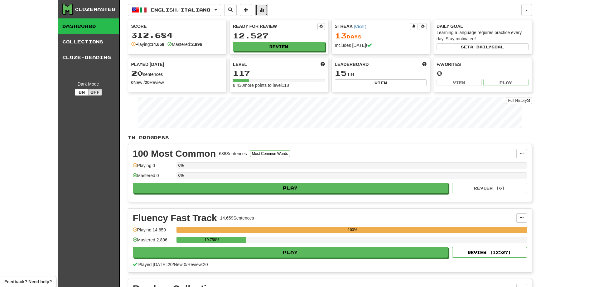
click at [268, 11] on button at bounding box center [261, 10] width 12 height 12
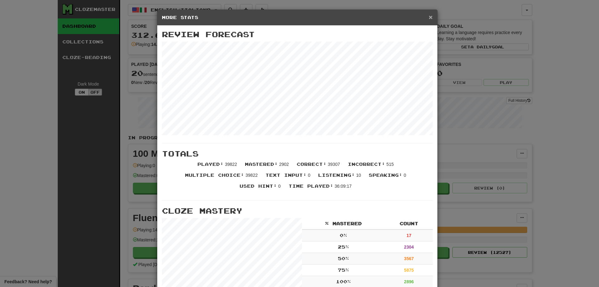
click at [429, 17] on span "×" at bounding box center [431, 16] width 4 height 7
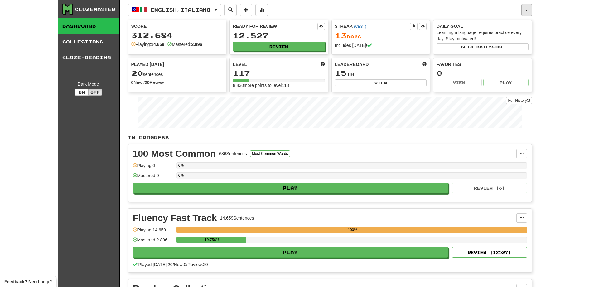
click at [529, 9] on button "button" at bounding box center [527, 10] width 11 height 12
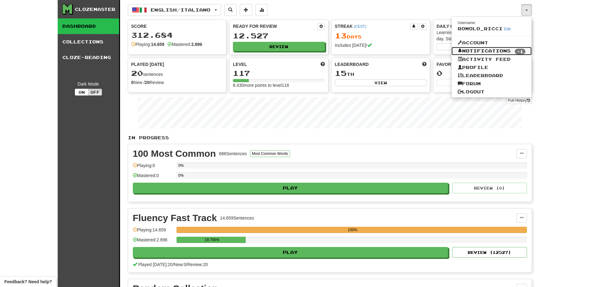
click at [501, 51] on link "Notifications -1" at bounding box center [492, 51] width 80 height 9
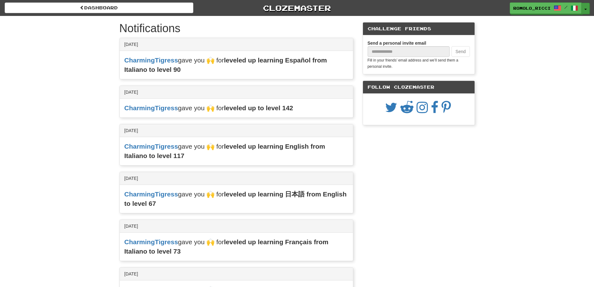
click at [584, 8] on button "Toggle Dropdown" at bounding box center [586, 8] width 8 height 11
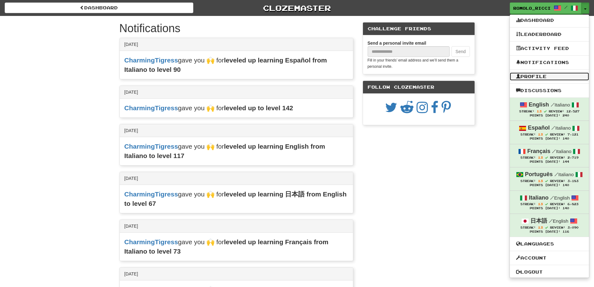
click at [537, 78] on link "Profile" at bounding box center [549, 76] width 79 height 8
